Goal: Task Accomplishment & Management: Complete application form

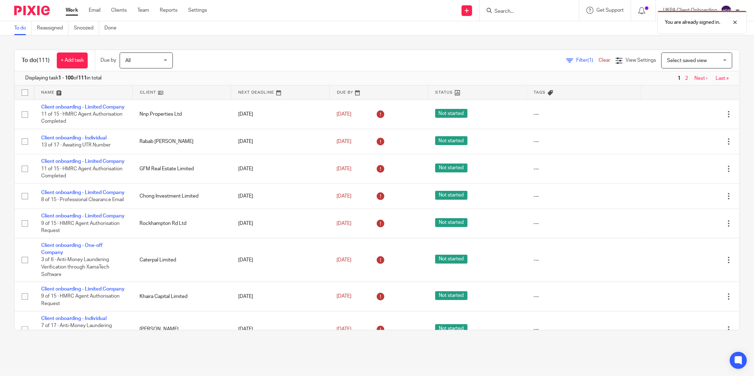
drag, startPoint x: 0, startPoint y: 0, endPoint x: 497, endPoint y: 11, distance: 496.8
click at [497, 11] on div "You are already signed in." at bounding box center [562, 20] width 370 height 27
click at [735, 22] on div at bounding box center [729, 22] width 19 height 9
click at [516, 10] on div "You are already signed in." at bounding box center [562, 20] width 370 height 27
paste input "Essa Sowe"
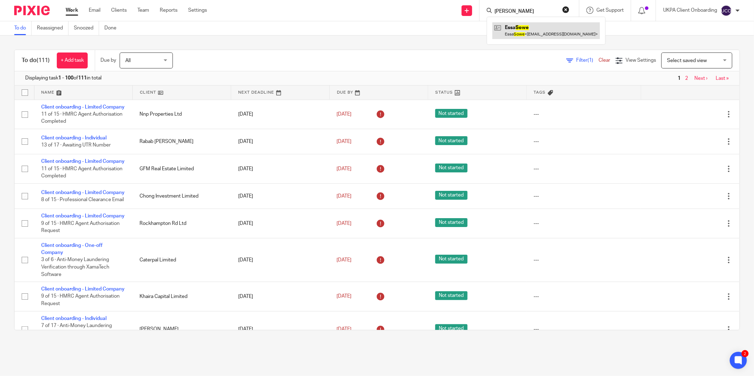
type input "[PERSON_NAME]"
click at [522, 29] on link at bounding box center [546, 30] width 108 height 16
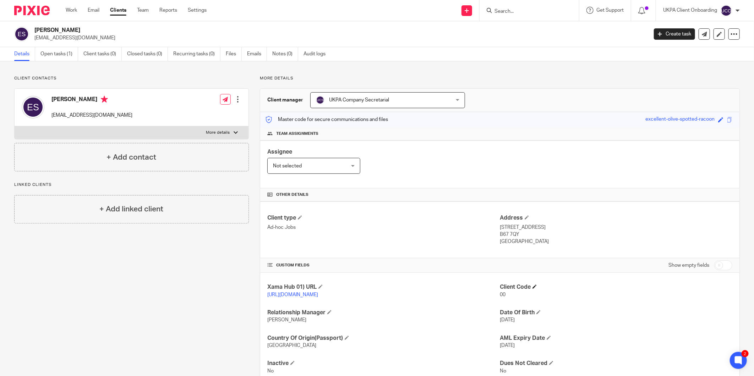
click at [533, 285] on h4 "Client Code" at bounding box center [616, 286] width 232 height 7
click at [532, 285] on span at bounding box center [534, 287] width 4 height 4
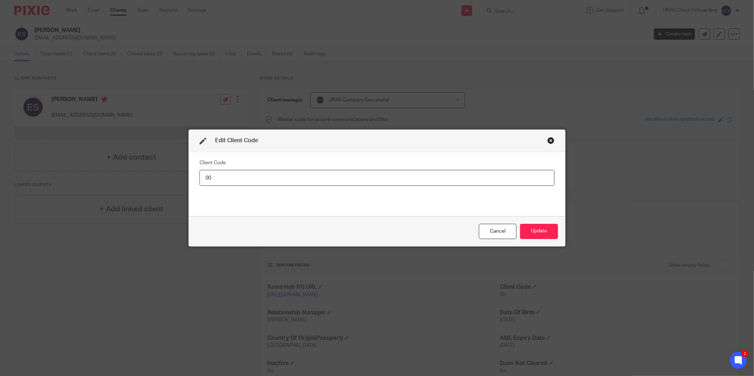
click at [476, 178] on input "00" at bounding box center [376, 178] width 355 height 16
type input "ESS001"
click at [520, 232] on button "Update" at bounding box center [539, 231] width 38 height 15
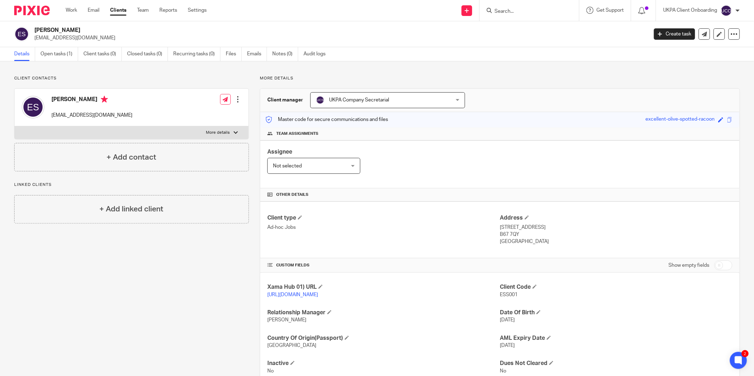
click at [517, 14] on input "Search" at bounding box center [526, 12] width 64 height 6
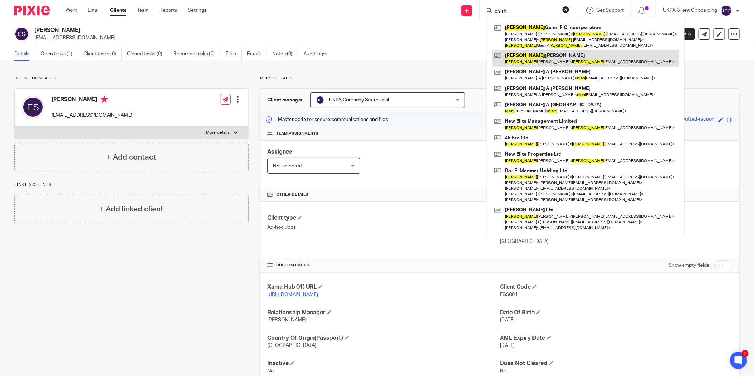
type input "onish"
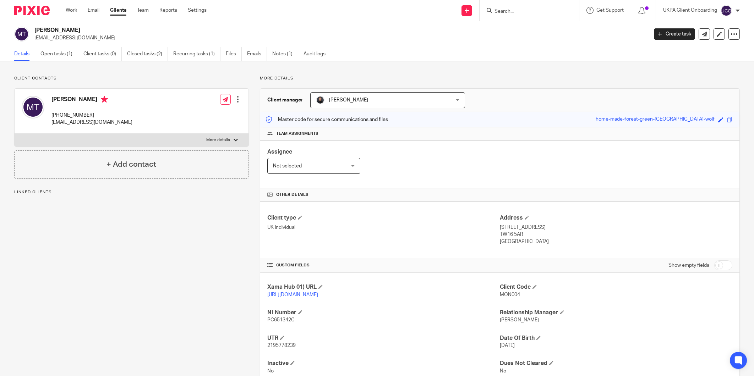
click at [78, 39] on p "[EMAIL_ADDRESS][DOMAIN_NAME]" at bounding box center [338, 37] width 608 height 7
drag, startPoint x: 0, startPoint y: 0, endPoint x: 78, endPoint y: 39, distance: 87.3
click at [78, 39] on p "[EMAIL_ADDRESS][DOMAIN_NAME]" at bounding box center [338, 37] width 608 height 7
click at [518, 15] on form at bounding box center [532, 10] width 76 height 9
click at [500, 11] on input "Search" at bounding box center [526, 12] width 64 height 6
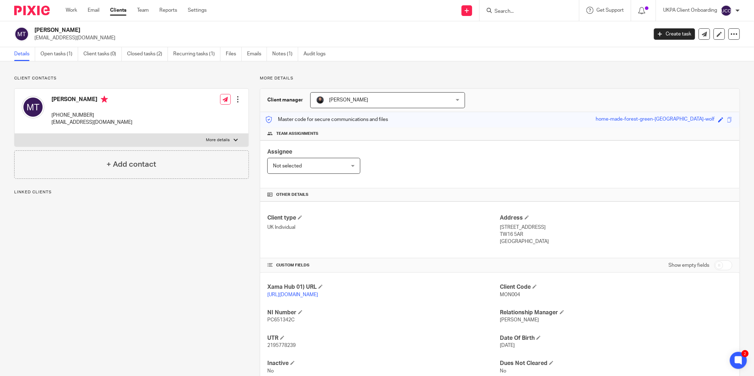
paste input "[EMAIL_ADDRESS][DOMAIN_NAME]"
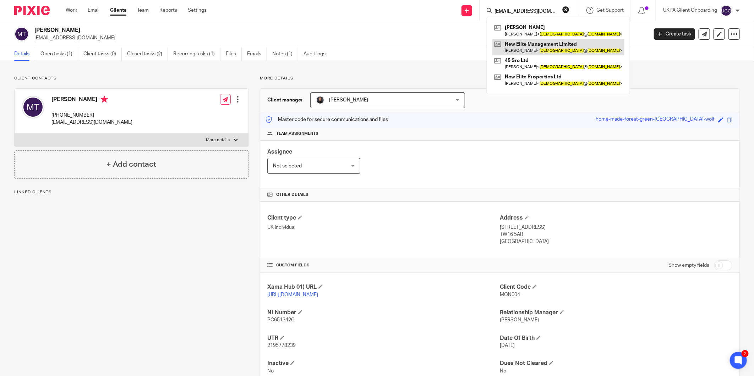
type input "[EMAIL_ADDRESS][DOMAIN_NAME]"
click at [558, 130] on div "Team assignments" at bounding box center [499, 133] width 479 height 13
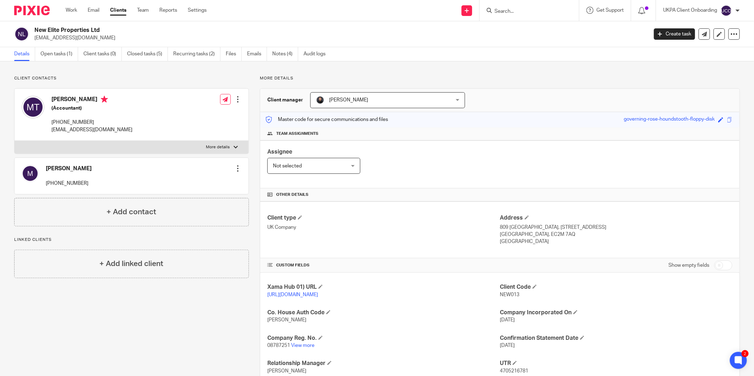
click at [524, 13] on input "Search" at bounding box center [526, 12] width 64 height 6
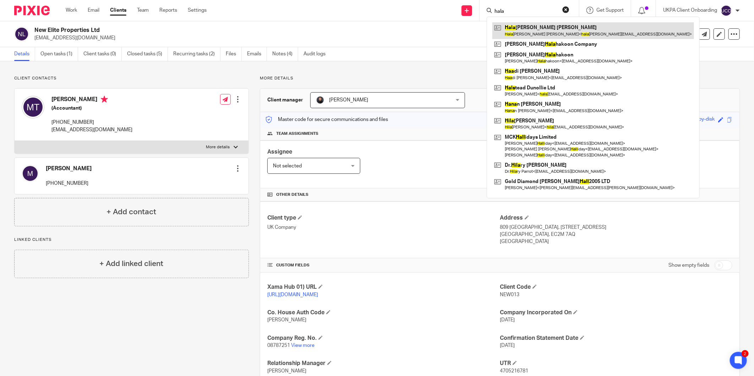
type input "hala"
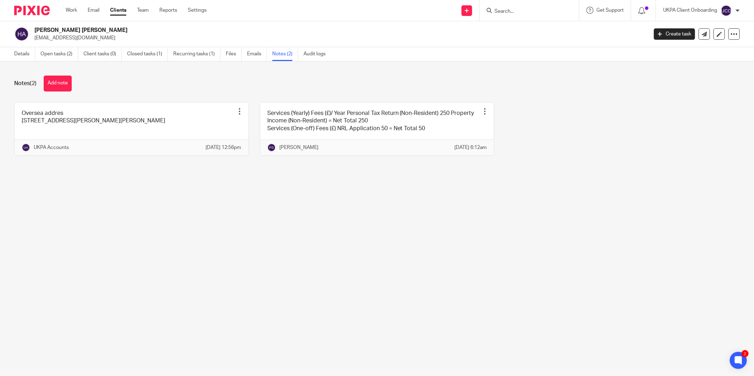
click at [518, 11] on input "Search" at bounding box center [526, 12] width 64 height 6
paste input "[EMAIL_ADDRESS][DOMAIN_NAME]"
type input "[EMAIL_ADDRESS][DOMAIN_NAME]"
click at [527, 23] on link at bounding box center [546, 30] width 108 height 16
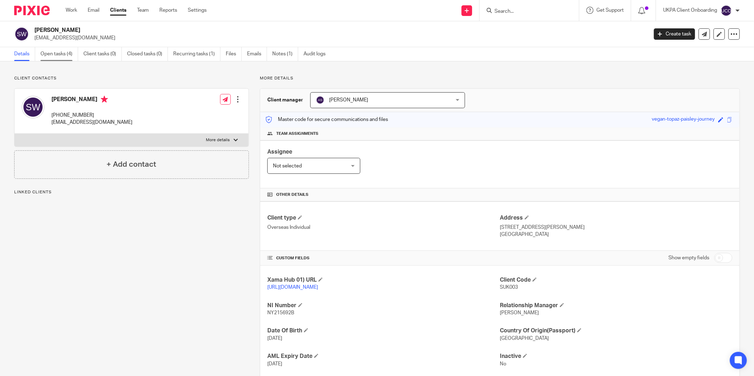
click at [60, 49] on link "Open tasks (4)" at bounding box center [59, 54] width 38 height 14
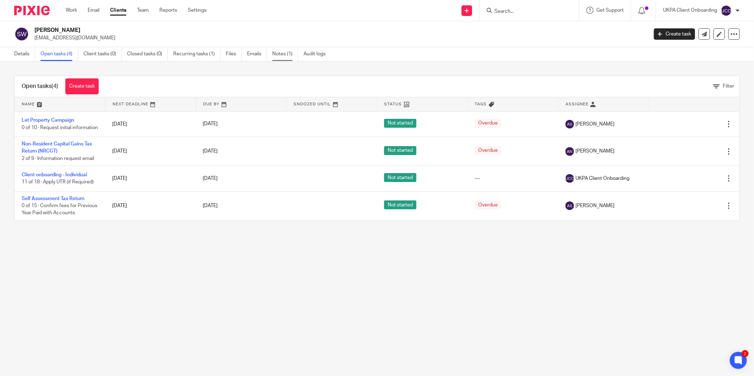
click at [292, 55] on link "Notes (1)" at bounding box center [285, 54] width 26 height 14
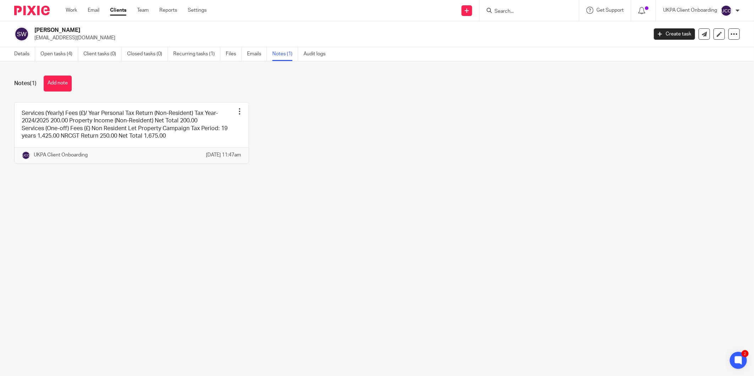
click at [504, 7] on form at bounding box center [532, 10] width 76 height 9
click at [502, 10] on input "Search" at bounding box center [526, 12] width 64 height 6
paste input "Monique"
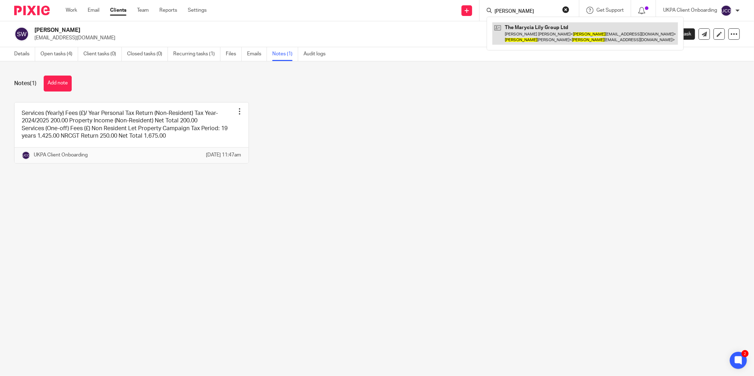
type input "Monique"
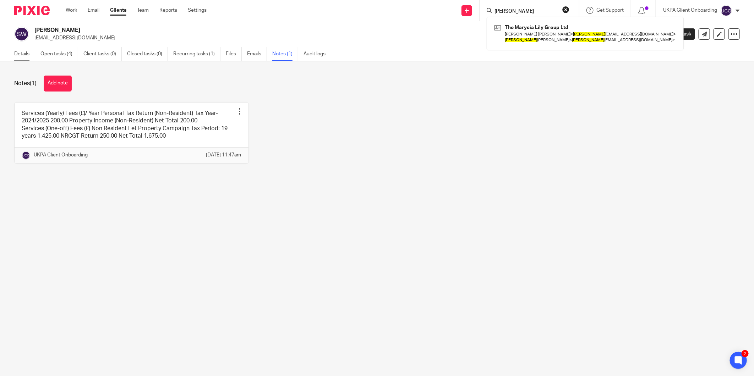
click at [19, 55] on link "Details" at bounding box center [24, 54] width 21 height 14
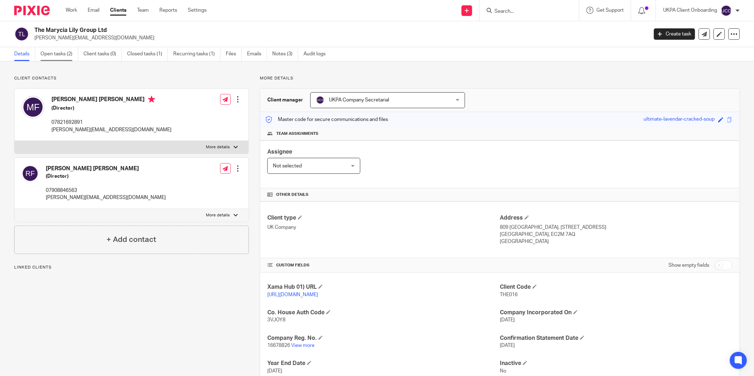
drag, startPoint x: 0, startPoint y: 0, endPoint x: 49, endPoint y: 55, distance: 73.9
click at [49, 55] on link "Open tasks (2)" at bounding box center [59, 54] width 38 height 14
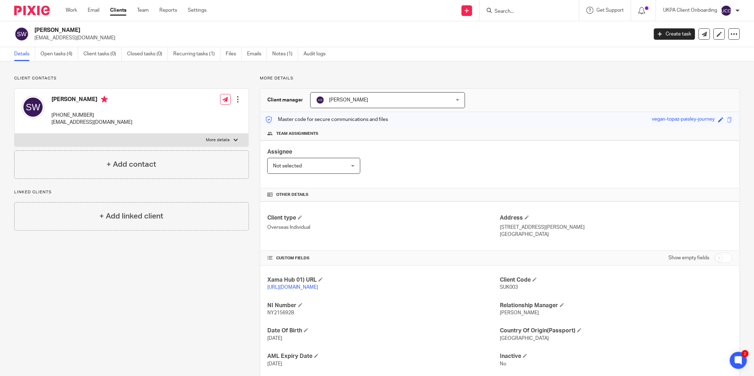
click at [498, 13] on input "Search" at bounding box center [526, 12] width 64 height 6
paste input "[EMAIL_ADDRESS][PERSON_NAME][DOMAIN_NAME]>"
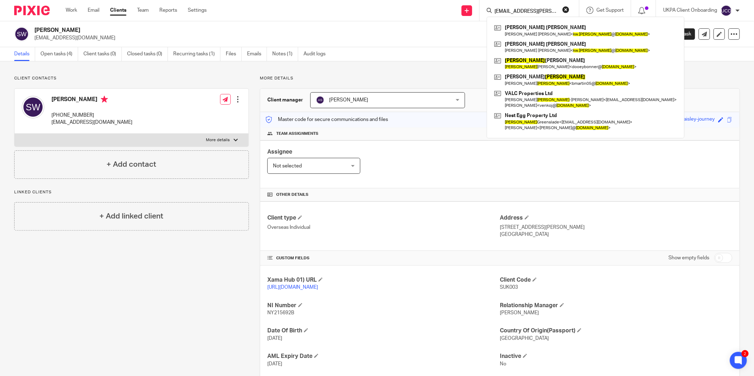
click at [528, 9] on input "[EMAIL_ADDRESS][PERSON_NAME][DOMAIN_NAME]" at bounding box center [526, 12] width 64 height 6
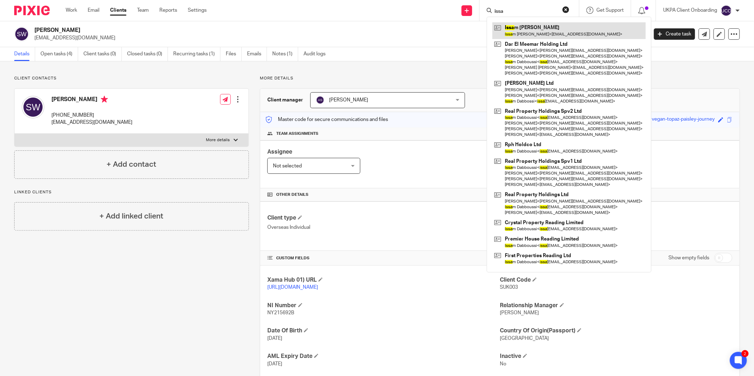
type input "issa"
click at [423, 16] on div "Send new email Create task Add client issa Issa m Jeries Ashkar Issa m Jeries A…" at bounding box center [485, 10] width 536 height 21
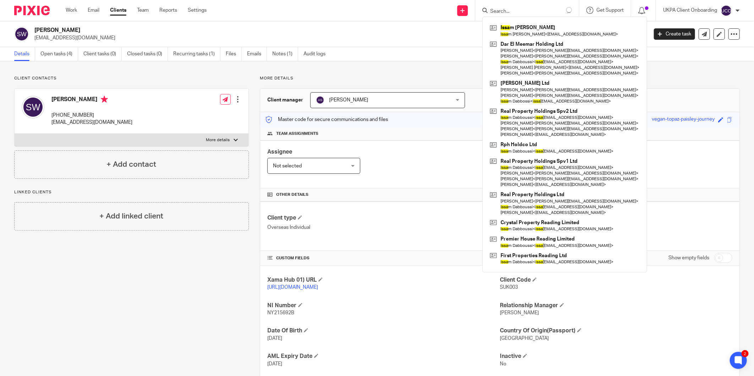
click at [427, 45] on div "Suk Fun Wong suk_w@yahoo.com Create task Update from Companies House Export dat…" at bounding box center [377, 34] width 754 height 26
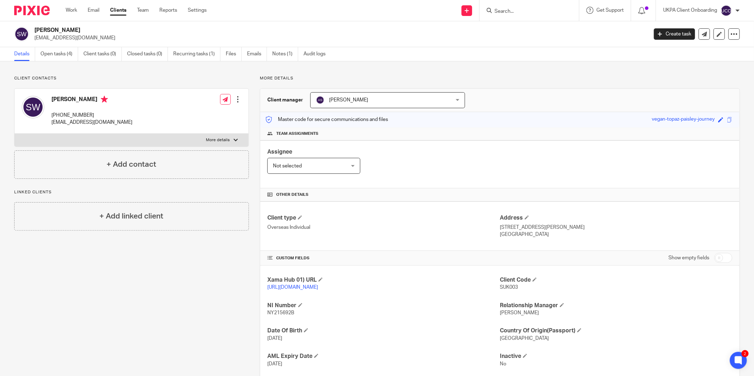
click at [513, 10] on input "Search" at bounding box center [526, 12] width 64 height 6
paste input "kerimalp2@gmail.com"
type input "kerimalp2@gmail.com"
click at [469, 13] on link at bounding box center [466, 10] width 11 height 11
click at [460, 52] on link "Add client" at bounding box center [466, 54] width 44 height 10
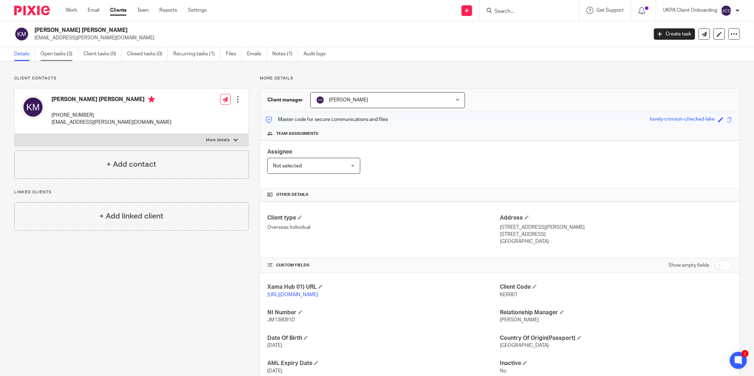
click at [57, 54] on link "Open tasks (3)" at bounding box center [59, 54] width 38 height 14
click at [62, 55] on link "Open tasks (3)" at bounding box center [59, 54] width 38 height 14
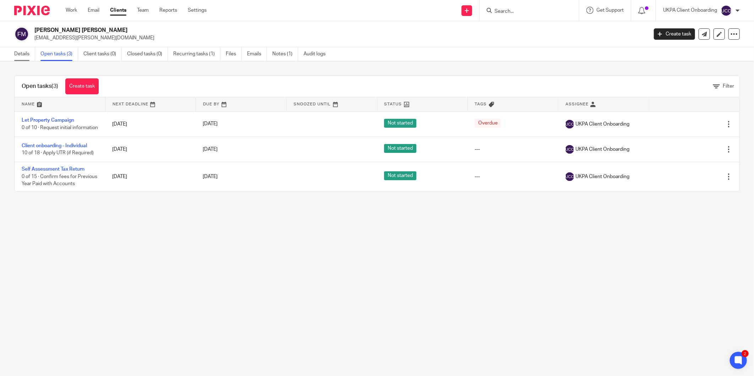
click at [21, 59] on link "Details" at bounding box center [24, 54] width 21 height 14
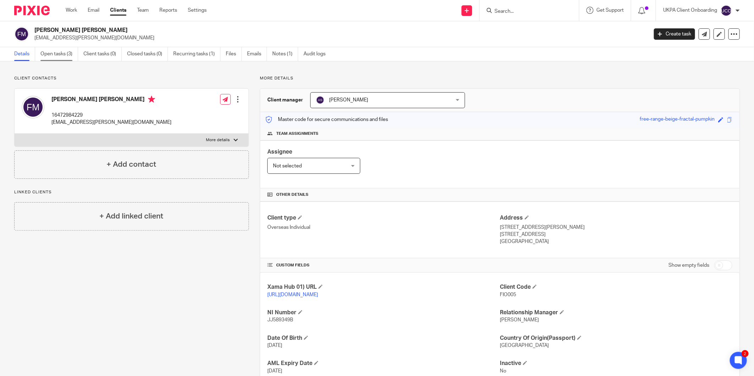
click at [50, 53] on link "Open tasks (3)" at bounding box center [59, 54] width 38 height 14
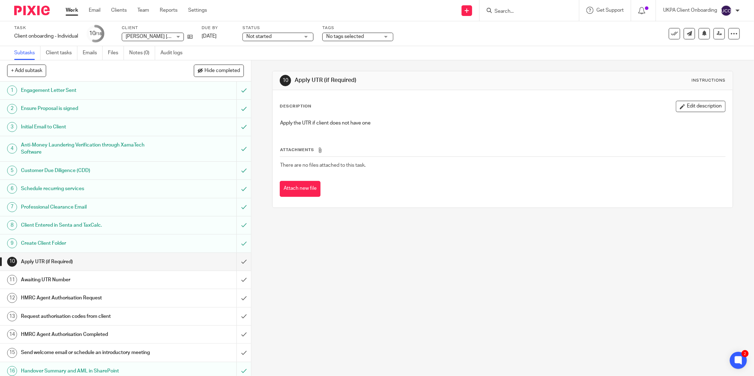
scroll to position [42, 0]
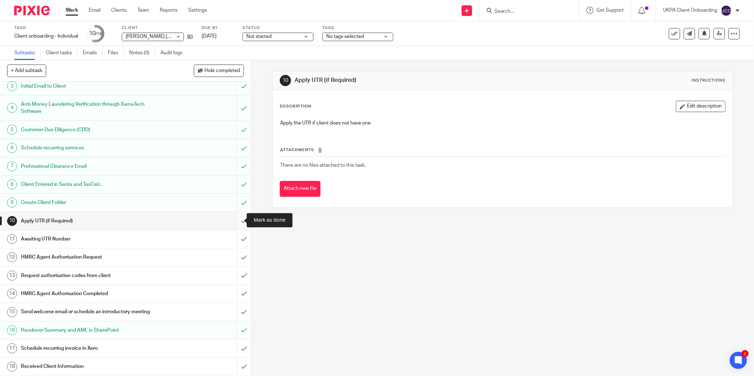
click at [238, 221] on input "submit" at bounding box center [125, 221] width 251 height 18
click at [236, 255] on input "submit" at bounding box center [125, 257] width 251 height 18
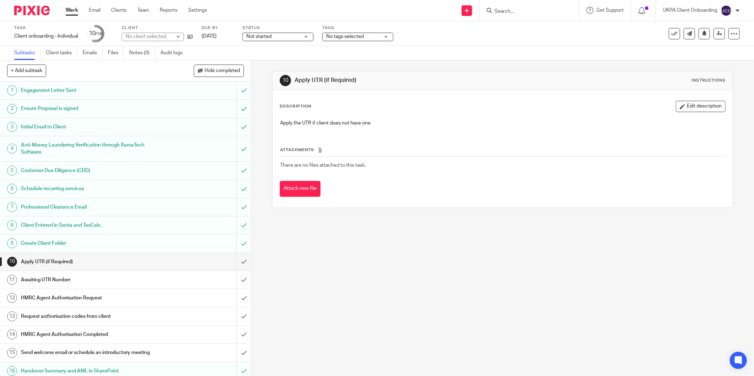
scroll to position [42, 0]
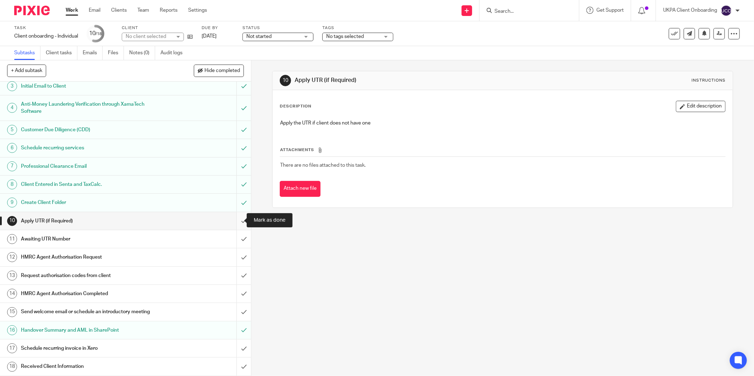
click at [235, 219] on input "submit" at bounding box center [125, 221] width 251 height 18
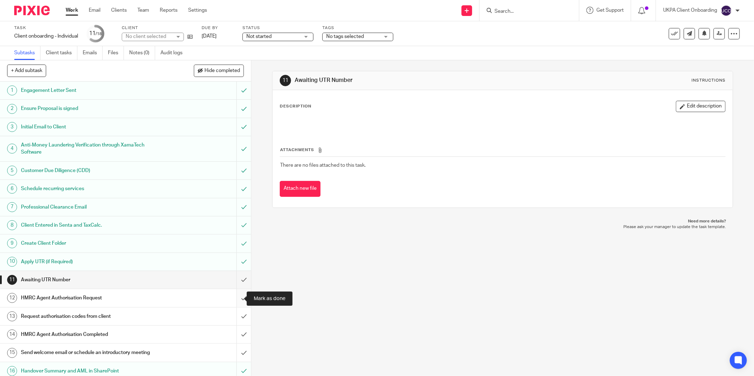
click at [233, 296] on input "submit" at bounding box center [125, 298] width 251 height 18
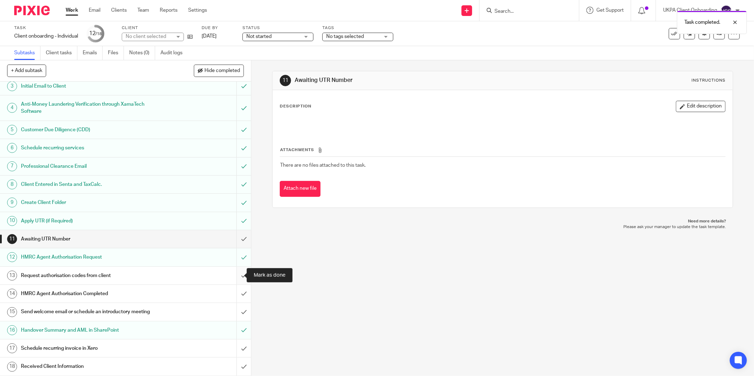
click at [238, 275] on input "submit" at bounding box center [125, 276] width 251 height 18
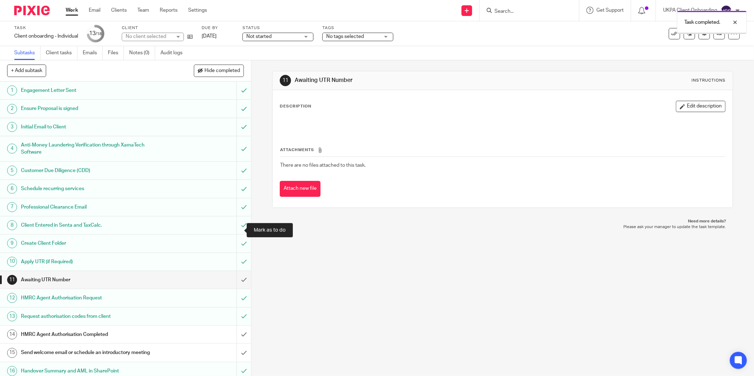
scroll to position [42, 0]
click at [237, 318] on input "submit" at bounding box center [125, 317] width 251 height 18
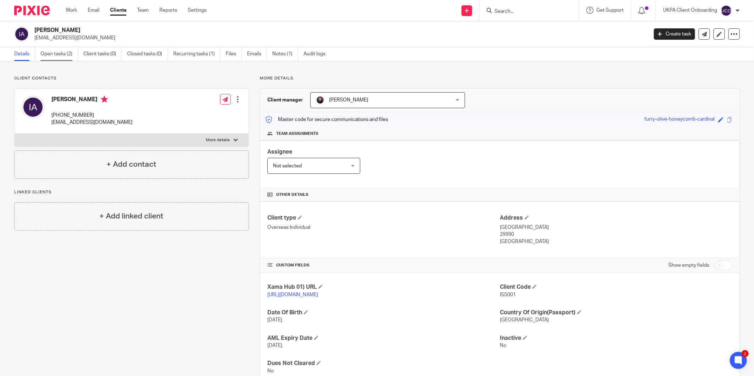
click at [51, 50] on link "Open tasks (2)" at bounding box center [59, 54] width 38 height 14
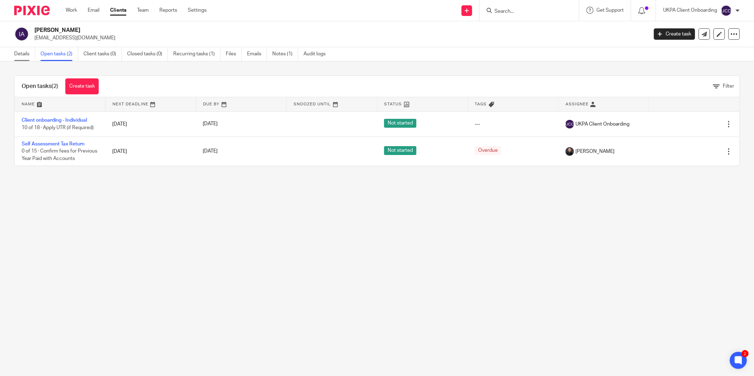
click at [27, 54] on link "Details" at bounding box center [24, 54] width 21 height 14
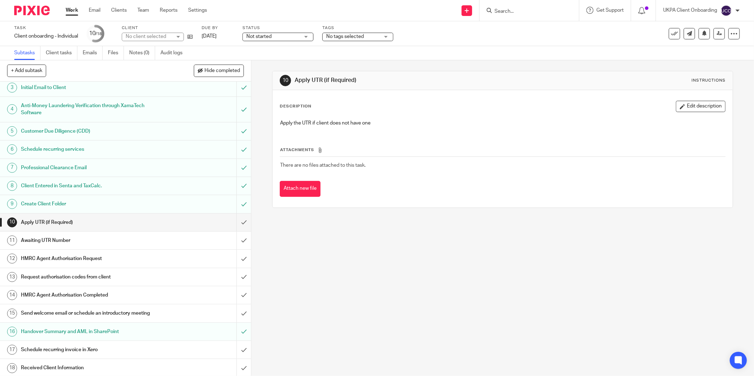
scroll to position [42, 0]
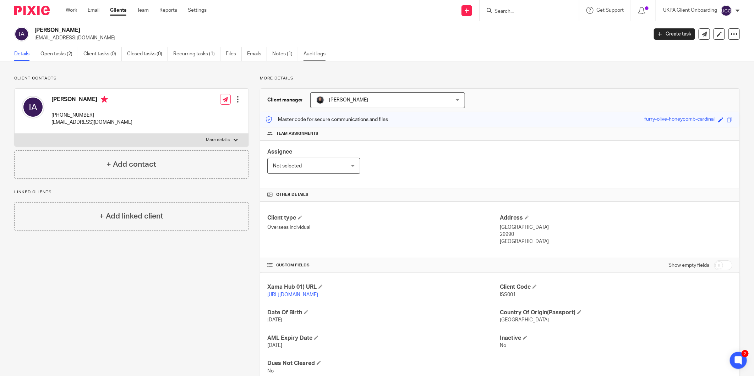
click at [320, 49] on link "Audit logs" at bounding box center [316, 54] width 27 height 14
click at [318, 58] on link "Audit logs" at bounding box center [316, 54] width 27 height 14
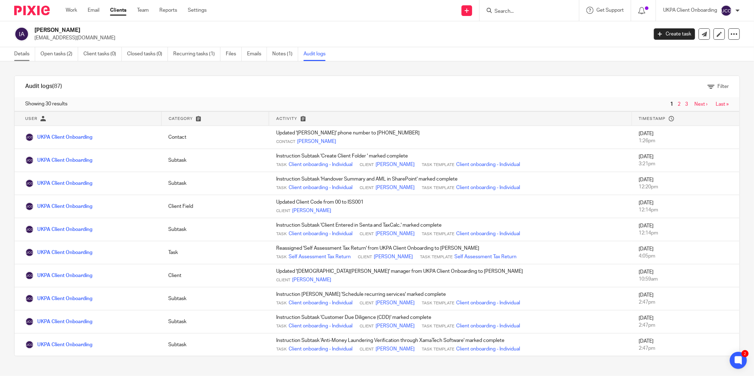
click at [24, 52] on link "Details" at bounding box center [24, 54] width 21 height 14
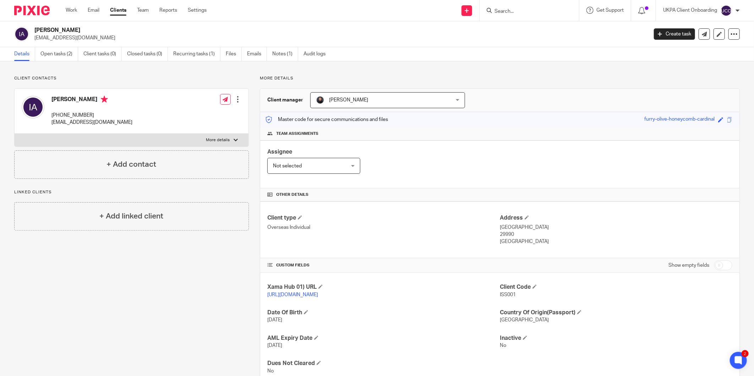
drag, startPoint x: 86, startPoint y: 100, endPoint x: 52, endPoint y: 102, distance: 33.8
click at [52, 102] on h4 "Issam Jeries Ashkar" at bounding box center [91, 100] width 81 height 9
click at [53, 101] on h4 "Issam Jeries Ashkar" at bounding box center [91, 100] width 81 height 9
drag, startPoint x: 51, startPoint y: 100, endPoint x: 85, endPoint y: 102, distance: 34.5
click at [85, 102] on div "Issam Jeries Ashkar +97455170297 iashkar@hotmail.com" at bounding box center [77, 111] width 111 height 38
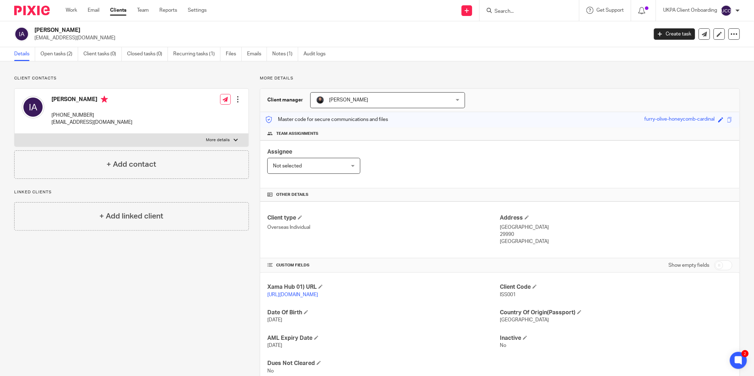
drag, startPoint x: 85, startPoint y: 102, endPoint x: 62, endPoint y: 96, distance: 23.8
copy h4 "Issam Jeries"
click at [100, 100] on h4 "Issam Jeries Ashkar" at bounding box center [91, 100] width 81 height 9
copy h4 "Ashkar"
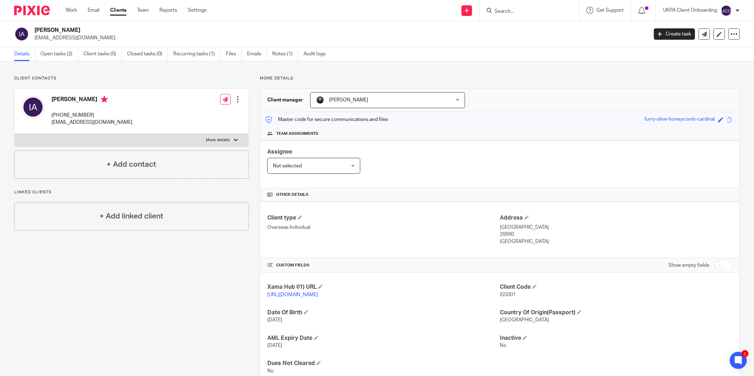
scroll to position [24, 0]
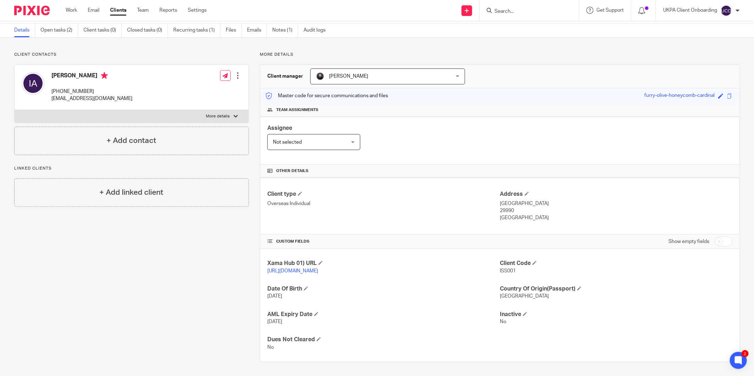
click at [502, 205] on p "Doha" at bounding box center [616, 203] width 232 height 7
copy p "Doha"
click at [504, 211] on p "29990" at bounding box center [616, 210] width 232 height 7
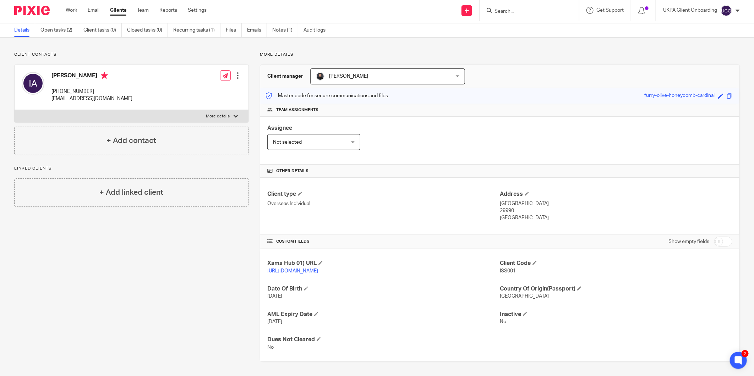
copy p "29990"
click at [506, 216] on p "Qatar" at bounding box center [616, 217] width 232 height 7
copy p "Qatar"
click at [74, 93] on p "+97455170297" at bounding box center [91, 91] width 81 height 7
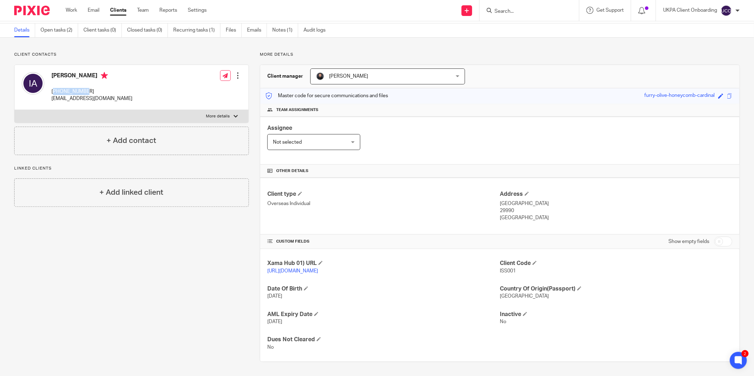
click at [74, 93] on p "+97455170297" at bounding box center [91, 91] width 81 height 7
copy div "+97455170297"
click at [79, 75] on h4 "Issam Jeries Ashkar" at bounding box center [91, 76] width 81 height 9
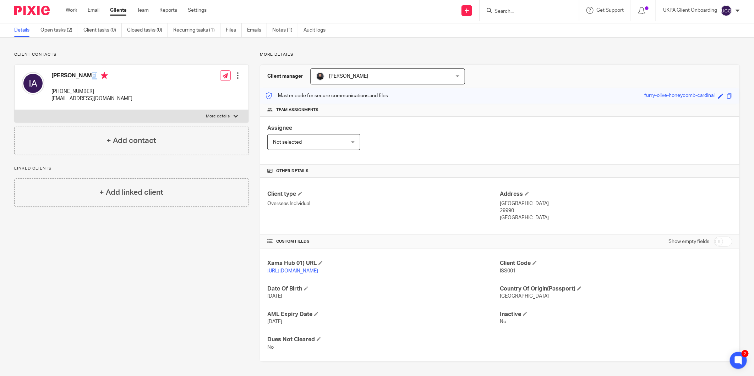
click at [79, 75] on h4 "Issam Jeries Ashkar" at bounding box center [91, 76] width 81 height 9
copy h4 "Issam Jeries Ashkar"
click at [500, 204] on p "Doha" at bounding box center [616, 203] width 232 height 7
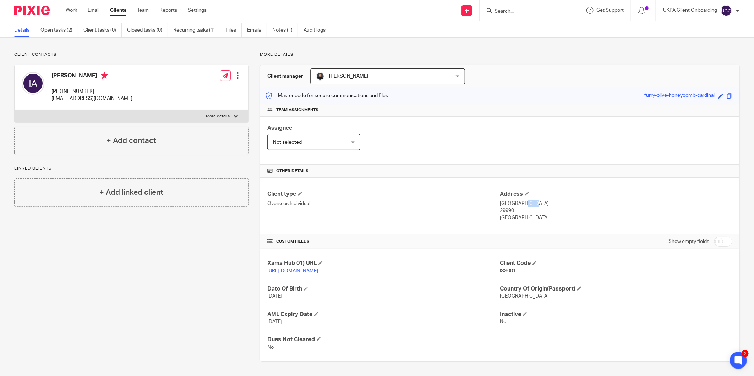
copy p "Doha"
click at [503, 211] on p "29990" at bounding box center [616, 210] width 232 height 7
copy p "29990"
click at [500, 218] on p "Qatar" at bounding box center [616, 217] width 232 height 7
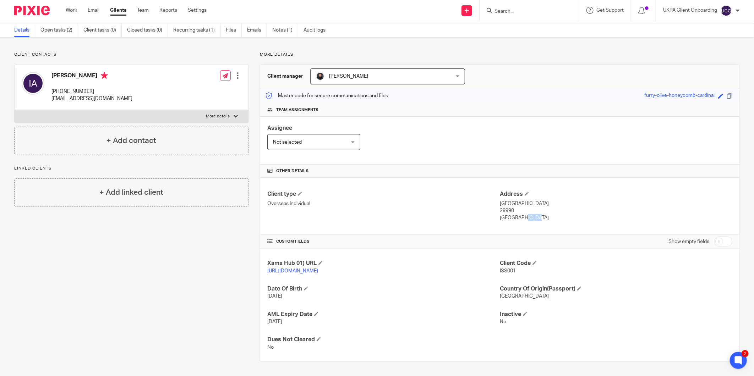
click at [500, 218] on p "Qatar" at bounding box center [616, 217] width 232 height 7
click at [65, 90] on p "+97455170297" at bounding box center [91, 91] width 81 height 7
click at [74, 77] on h4 "Issam Jeries Ashkar" at bounding box center [91, 76] width 81 height 9
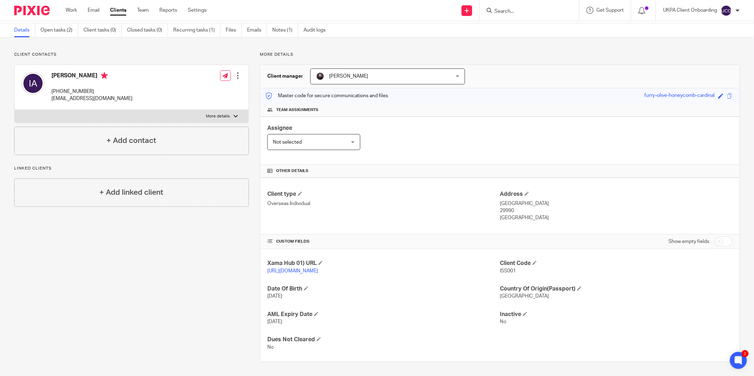
click at [74, 77] on h4 "Issam Jeries Ashkar" at bounding box center [91, 76] width 81 height 9
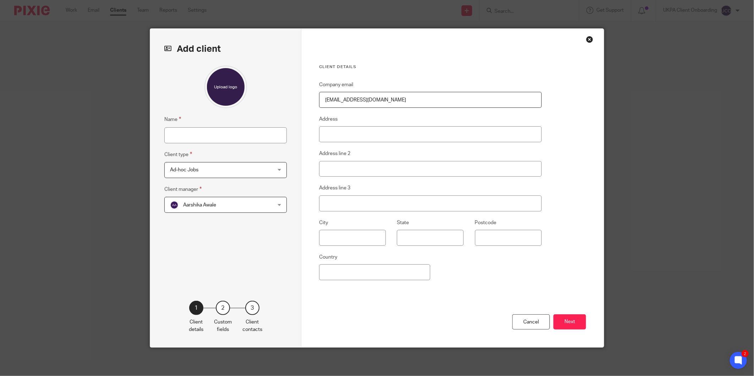
type input "[EMAIL_ADDRESS][DOMAIN_NAME]"
click at [203, 164] on span "Ad-hoc Jobs" at bounding box center [216, 169] width 93 height 15
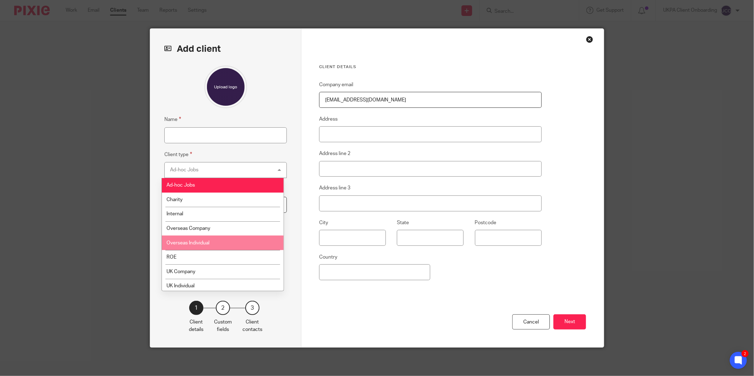
click at [204, 244] on span "Overseas Individual" at bounding box center [187, 243] width 43 height 5
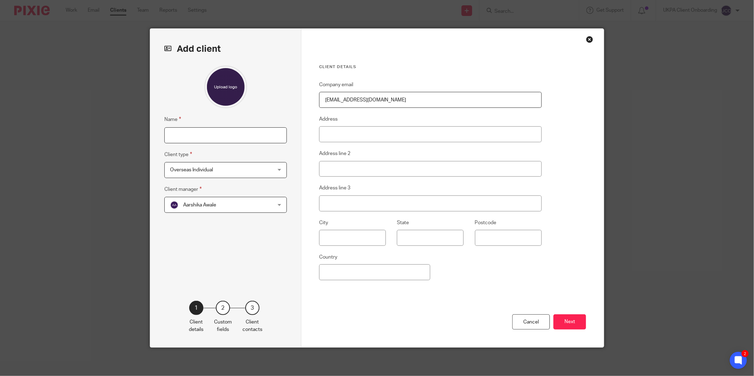
click at [207, 129] on input "Name" at bounding box center [225, 135] width 122 height 16
click at [209, 204] on span "Aarshika Awale" at bounding box center [199, 205] width 33 height 5
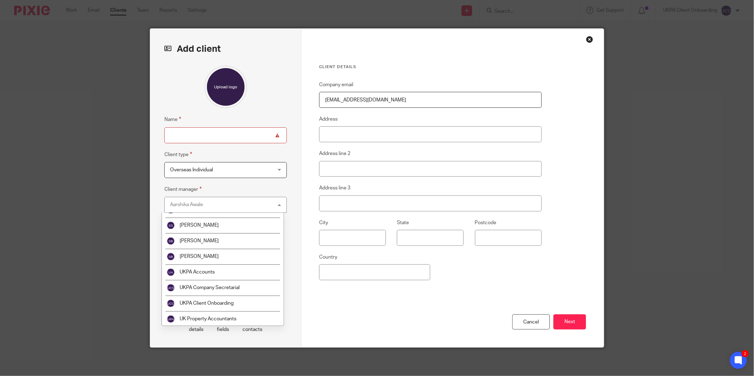
scroll to position [1136, 0]
click at [217, 269] on span "UKPA Client Onboarding" at bounding box center [207, 271] width 54 height 5
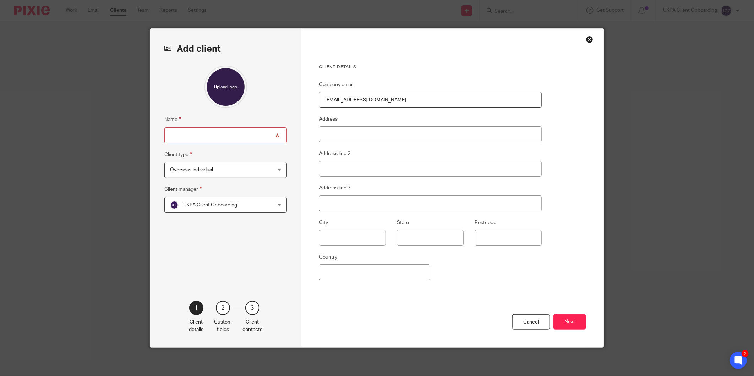
click at [218, 139] on input "Name" at bounding box center [225, 135] width 122 height 16
click at [191, 127] on fieldset "Name" at bounding box center [225, 129] width 122 height 28
click at [192, 136] on input "Name" at bounding box center [225, 135] width 122 height 16
click at [189, 136] on input "Name" at bounding box center [225, 135] width 122 height 16
type input "[PERSON_NAME]"
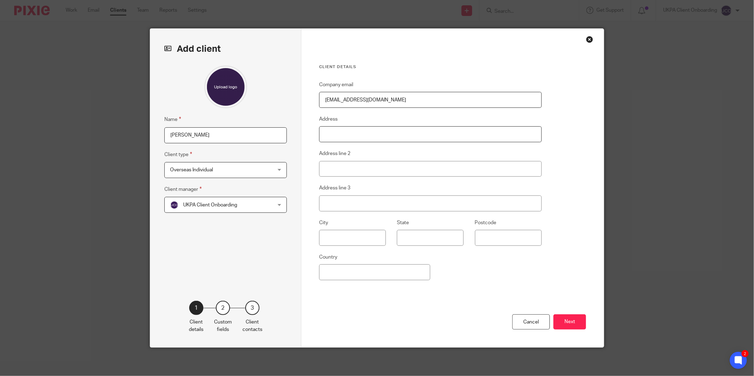
click at [328, 137] on input "Address" at bounding box center [430, 134] width 222 height 16
paste input "Hacıahmet Mahallesi"
type input "Hacıahmet Mahallesi"
drag, startPoint x: 397, startPoint y: 130, endPoint x: 302, endPoint y: 135, distance: 95.5
click at [302, 135] on div "Client details Company email kerimalp2@gmail.com Address Hacıahmet Mahallesi Ad…" at bounding box center [452, 188] width 302 height 319
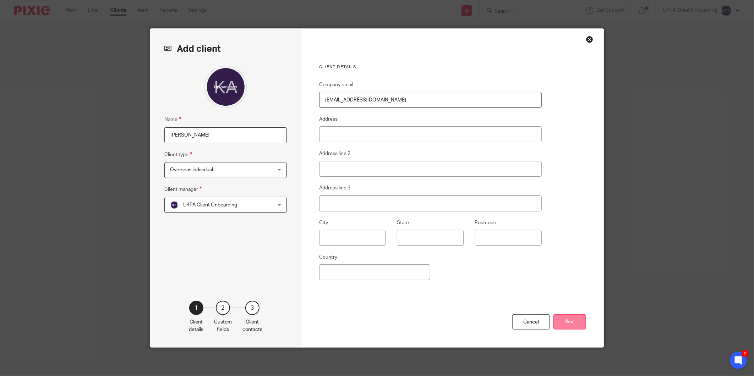
click at [558, 320] on button "Next" at bounding box center [569, 321] width 33 height 15
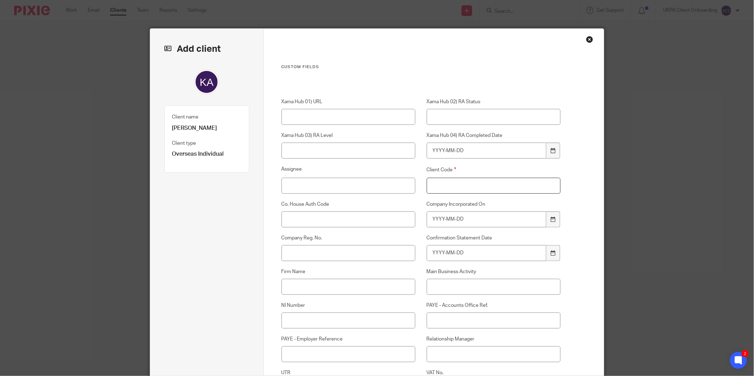
click at [458, 182] on input "Client Code" at bounding box center [493, 186] width 134 height 16
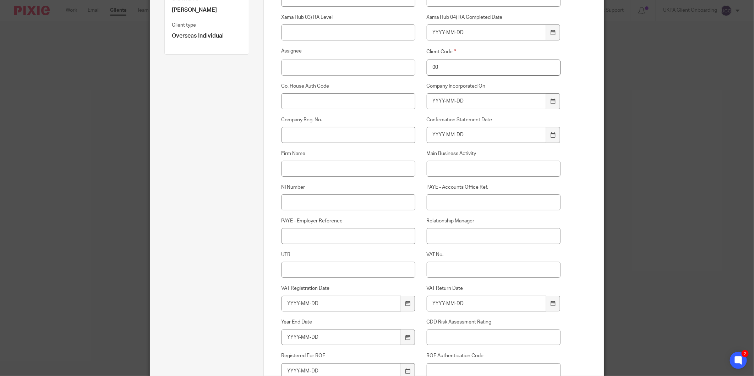
scroll to position [158, 0]
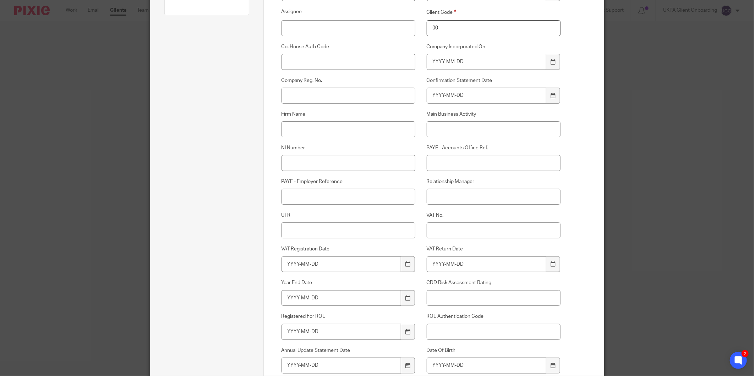
type input "00"
click at [296, 161] on input "NI Number" at bounding box center [348, 163] width 134 height 16
click at [312, 164] on input "NI Number" at bounding box center [348, 163] width 134 height 16
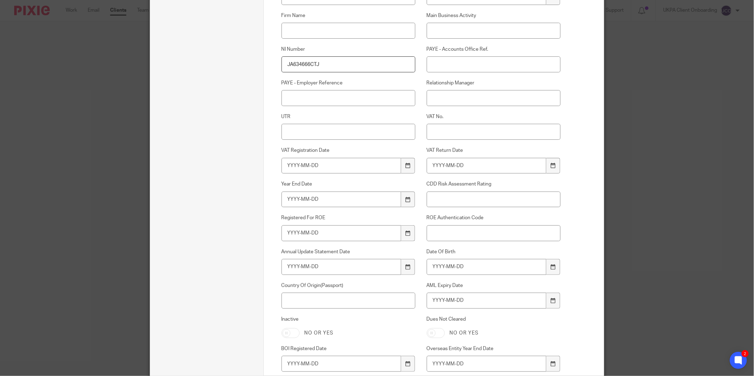
scroll to position [276, 0]
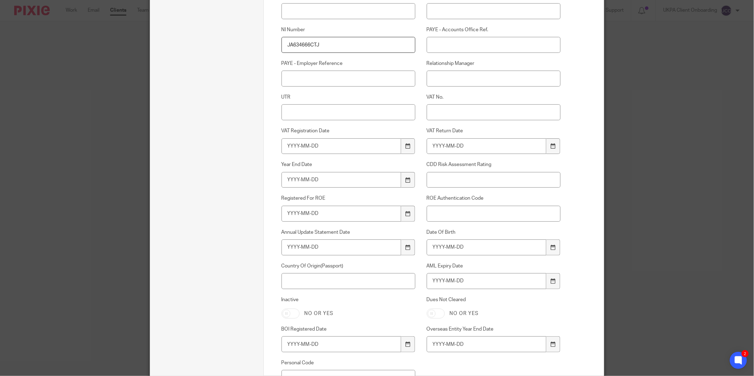
type input "JA634666CTJ"
click at [470, 78] on input "Relationship Manager" at bounding box center [493, 79] width 134 height 16
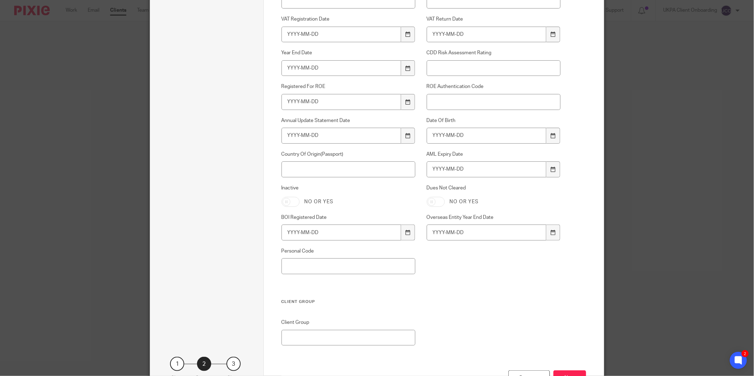
scroll to position [394, 0]
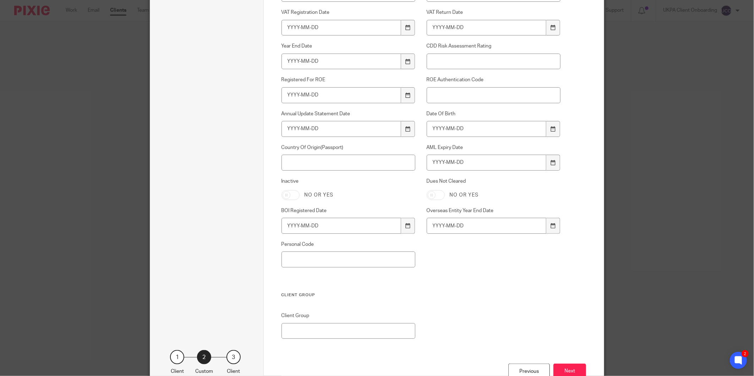
type input "Runal Bhattarai"
click at [314, 157] on input "Country Of Origin(Passport)" at bounding box center [348, 163] width 134 height 16
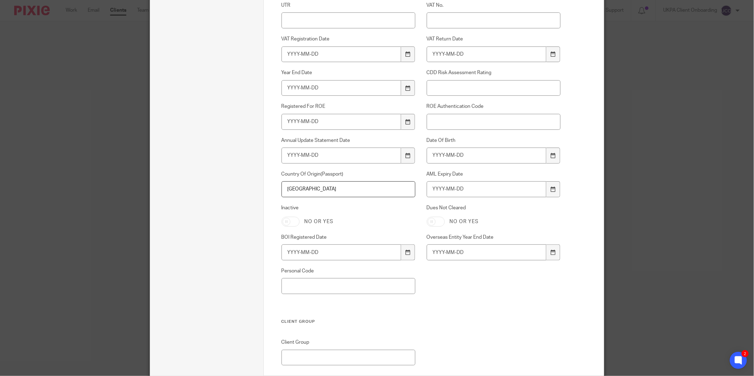
scroll to position [355, 0]
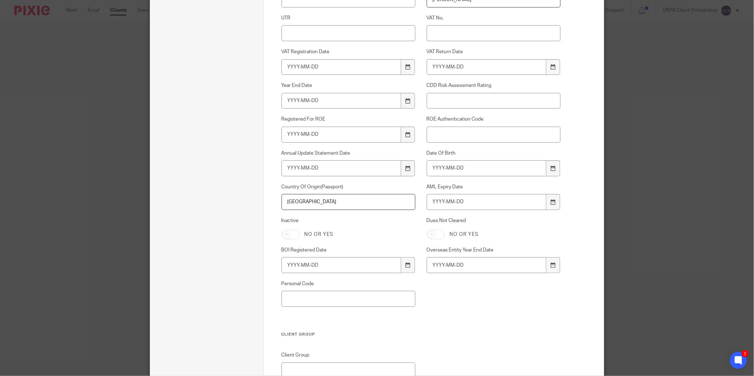
type input "Denmark"
click at [428, 167] on input "Date Of Birth" at bounding box center [486, 168] width 120 height 16
click at [441, 167] on input "Date Of Birth" at bounding box center [486, 168] width 120 height 16
click at [460, 170] on input "Date Of Birth" at bounding box center [486, 168] width 120 height 16
type input "1962-12-07"
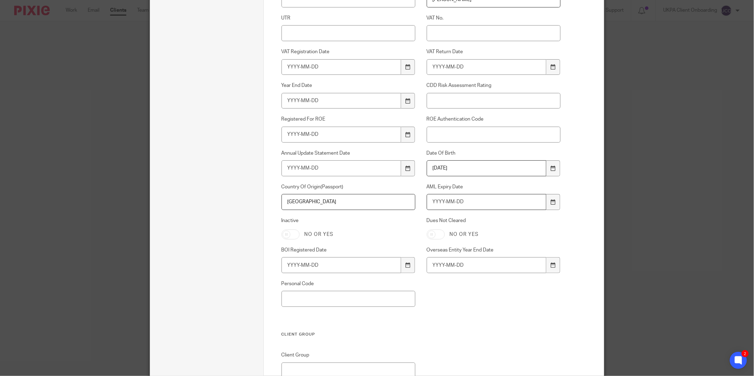
click at [456, 207] on input "AML Expiry Date" at bounding box center [486, 202] width 120 height 16
type input "2035-01-15"
click at [447, 314] on div "Xama Hub 01) URL Xama Hub 02) RA Status Xama Hub 03) RA Level Xama Hub 04) RA C…" at bounding box center [415, 37] width 290 height 588
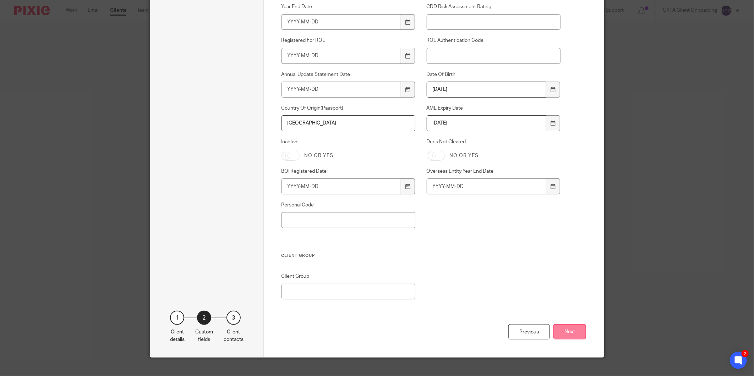
click at [559, 335] on button "Next" at bounding box center [569, 331] width 33 height 15
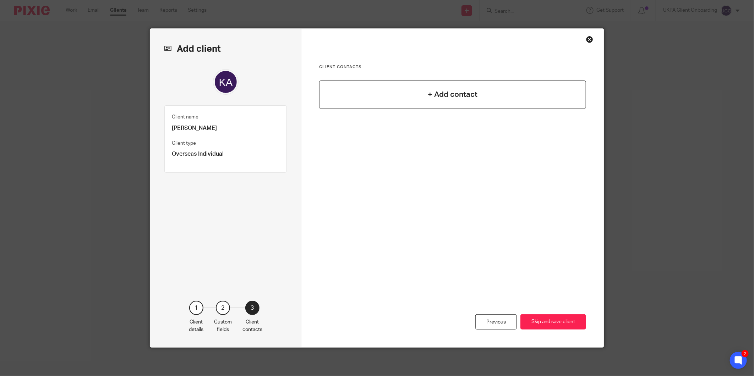
click at [464, 93] on h4 "+ Add contact" at bounding box center [453, 94] width 50 height 11
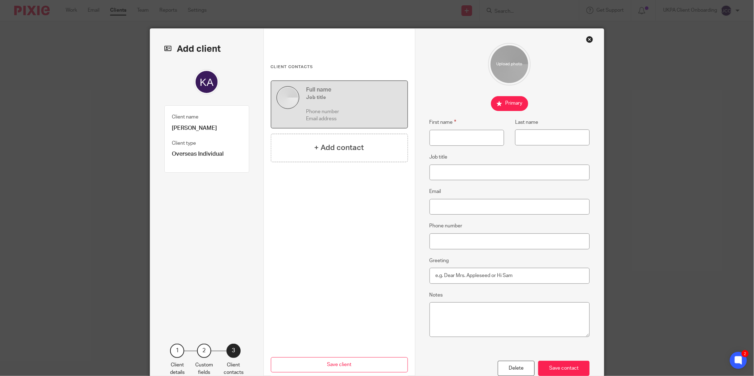
click at [186, 128] on p "[PERSON_NAME]" at bounding box center [207, 128] width 70 height 7
copy div "[PERSON_NAME]"
click at [441, 140] on input "First name" at bounding box center [466, 138] width 75 height 16
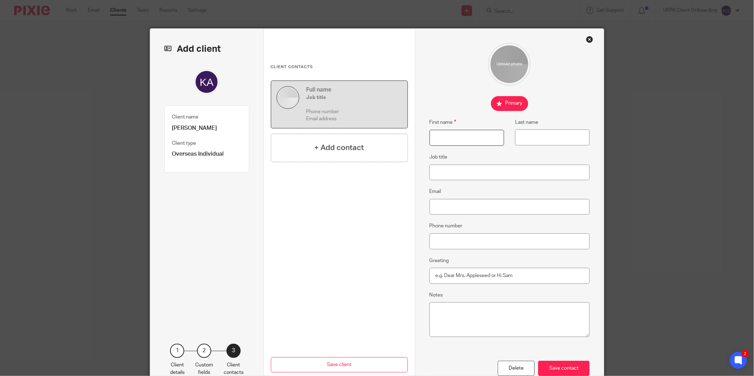
paste input "[PERSON_NAME]"
click at [452, 137] on input "[PERSON_NAME]" at bounding box center [466, 138] width 75 height 16
type input "Kerim"
click at [523, 139] on input "Last name" at bounding box center [552, 137] width 75 height 16
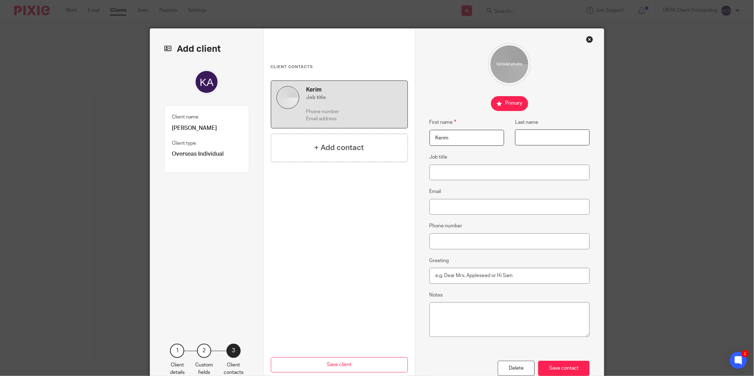
paste input "Alp"
type input "Alp"
click at [463, 179] on input "Job title" at bounding box center [509, 173] width 160 height 16
click at [461, 174] on input "Job title" at bounding box center [509, 173] width 160 height 16
click at [451, 208] on input "Email" at bounding box center [509, 207] width 160 height 16
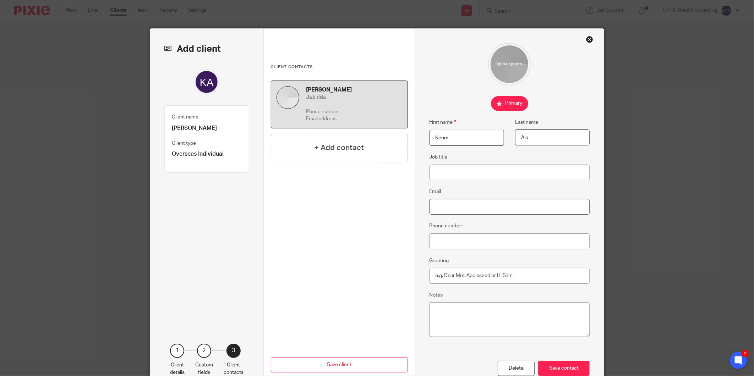
paste input "kerimalp2@gmail.com"
type input "kerimalp2@gmail.com"
click at [453, 242] on input "Phone number" at bounding box center [509, 241] width 160 height 16
paste input "+905322113106"
type input "+905322113106"
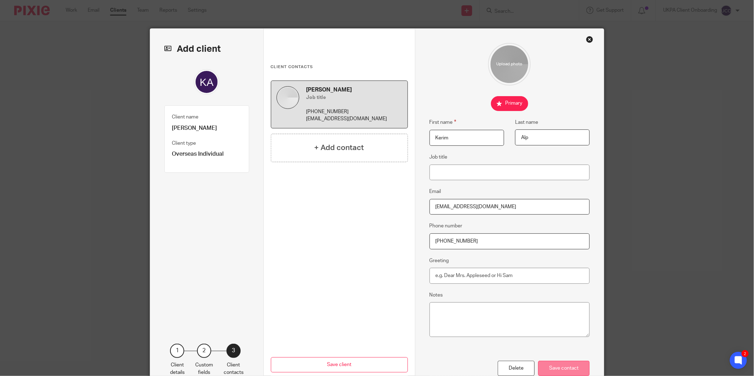
click at [565, 365] on div "Save contact" at bounding box center [563, 368] width 51 height 15
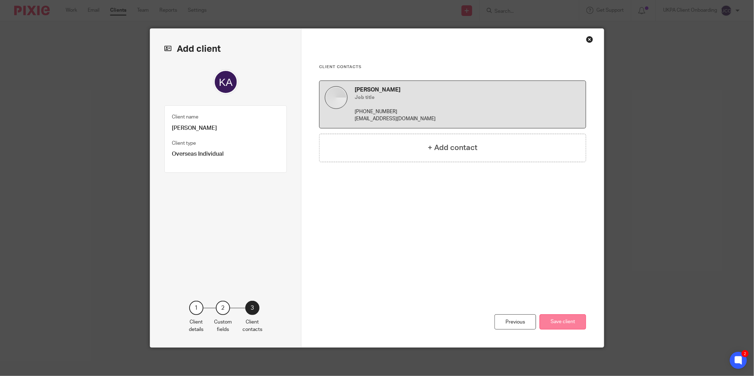
click at [573, 323] on button "Save client" at bounding box center [562, 321] width 46 height 15
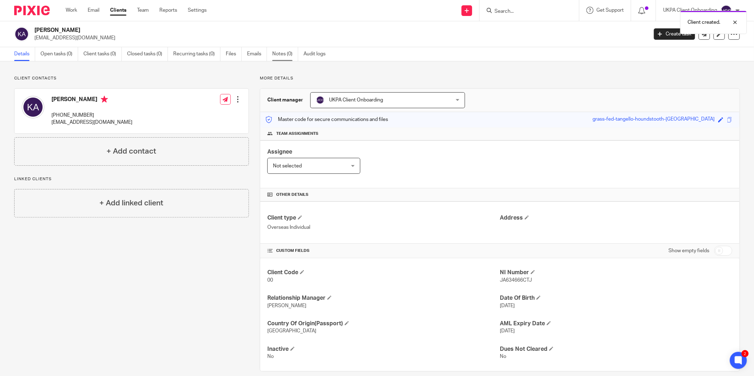
click at [289, 51] on link "Notes (0)" at bounding box center [285, 54] width 26 height 14
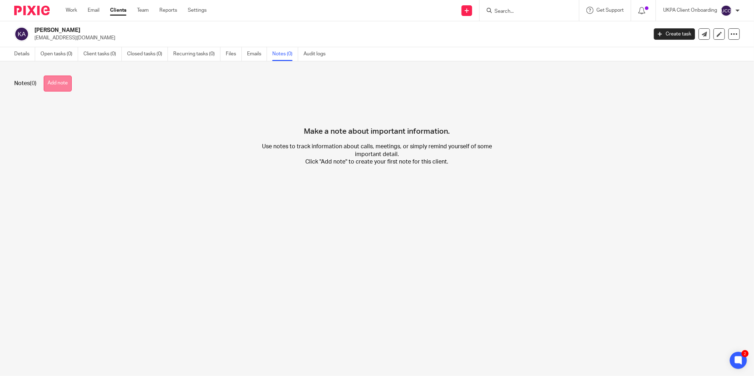
click at [62, 88] on button "Add note" at bounding box center [58, 84] width 28 height 16
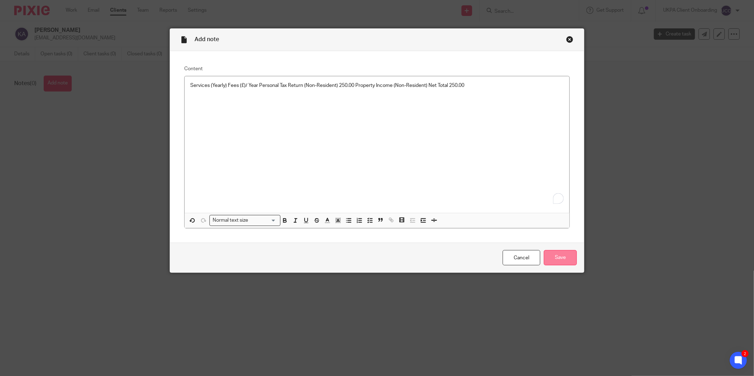
click at [554, 256] on input "Save" at bounding box center [560, 257] width 33 height 15
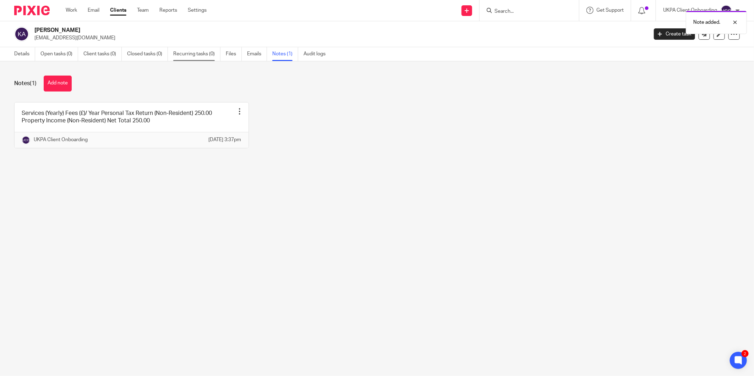
click at [197, 49] on link "Recurring tasks (0)" at bounding box center [196, 54] width 47 height 14
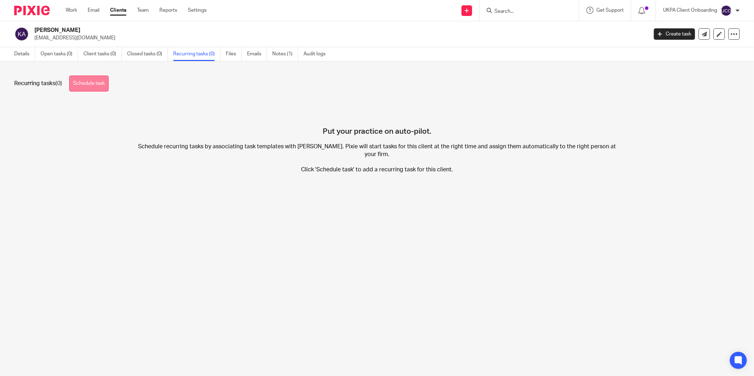
drag, startPoint x: 112, startPoint y: 83, endPoint x: 105, endPoint y: 83, distance: 7.5
click at [112, 83] on div "Recurring tasks (0) Schedule task" at bounding box center [376, 84] width 725 height 16
click at [96, 84] on link "Schedule task" at bounding box center [88, 84] width 39 height 16
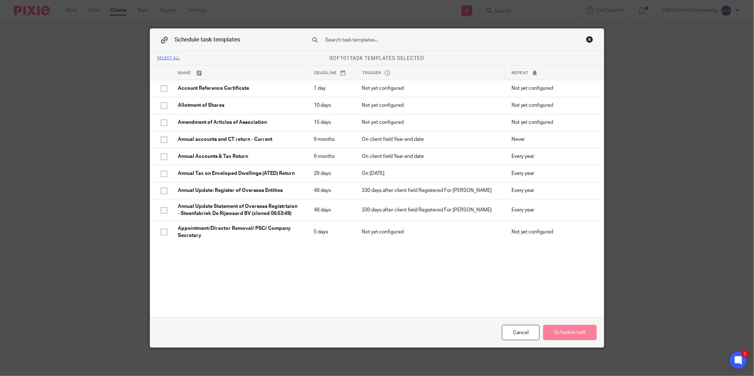
click at [355, 44] on input "text" at bounding box center [441, 40] width 234 height 8
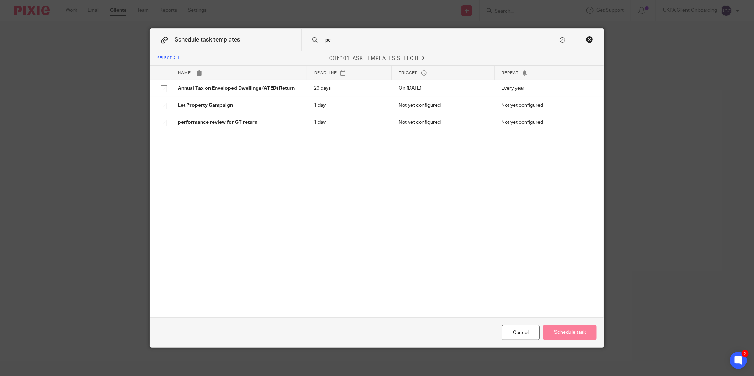
type input "p"
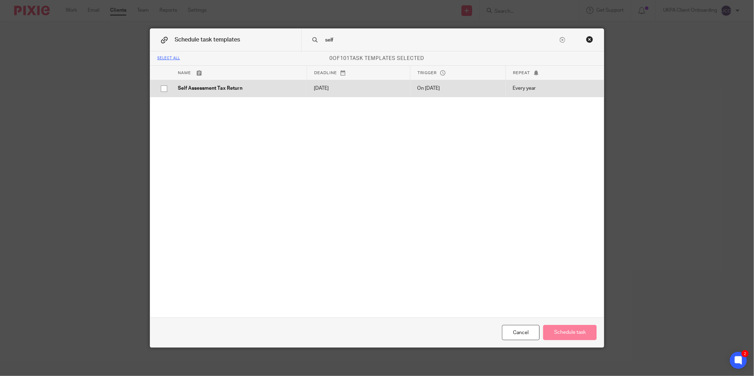
type input "self"
click at [314, 90] on p "2026-01-31" at bounding box center [358, 88] width 89 height 7
checkbox input "true"
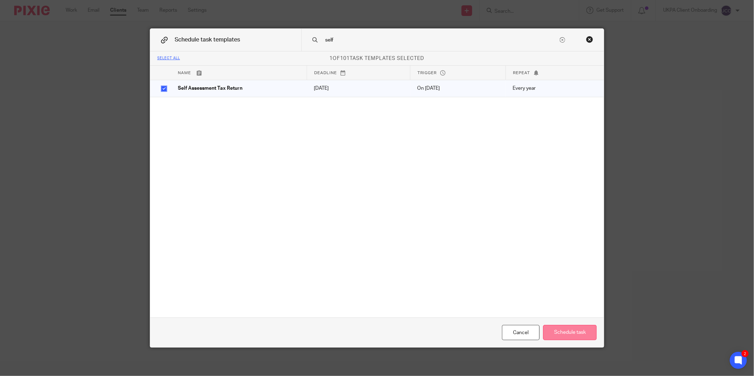
click at [566, 329] on button "Schedule task" at bounding box center [570, 332] width 54 height 15
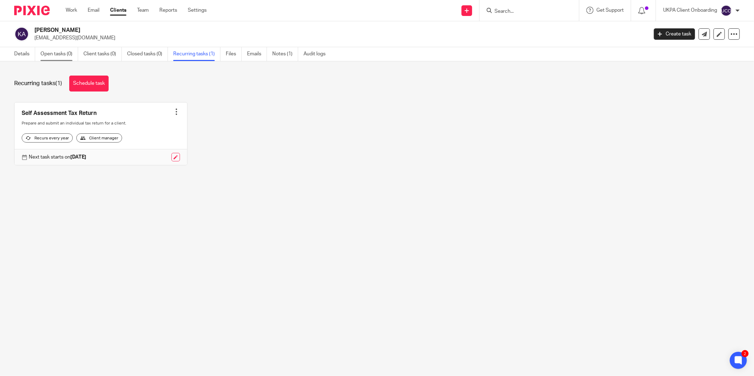
click at [60, 56] on link "Open tasks (0)" at bounding box center [59, 54] width 38 height 14
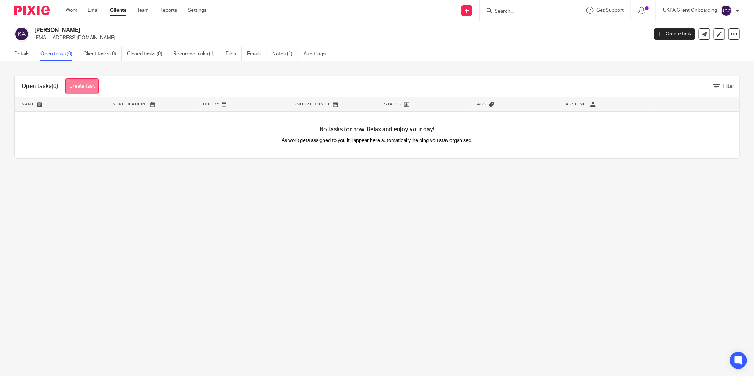
click at [93, 85] on link "Create task" at bounding box center [81, 86] width 33 height 16
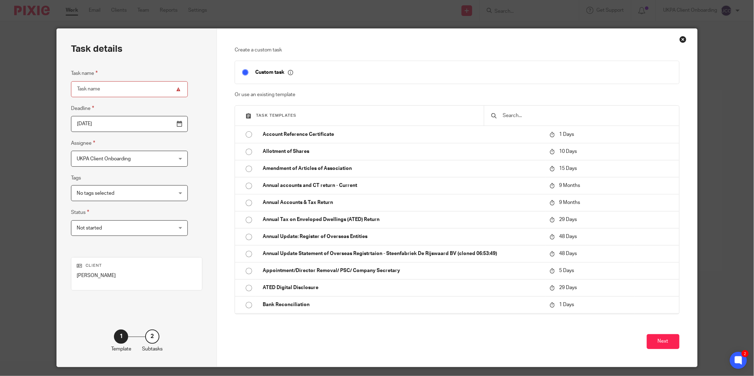
click at [508, 114] on input "text" at bounding box center [587, 116] width 170 height 8
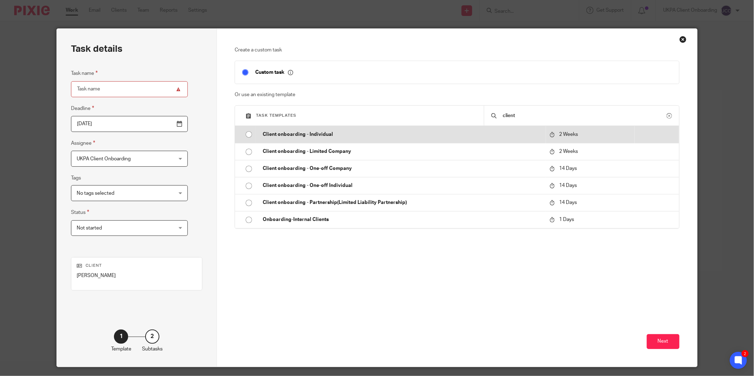
type input "client"
click at [502, 136] on p "Client onboarding - Individual" at bounding box center [402, 134] width 279 height 7
type input "2025-09-29"
type input "Client onboarding - Individual"
checkbox input "false"
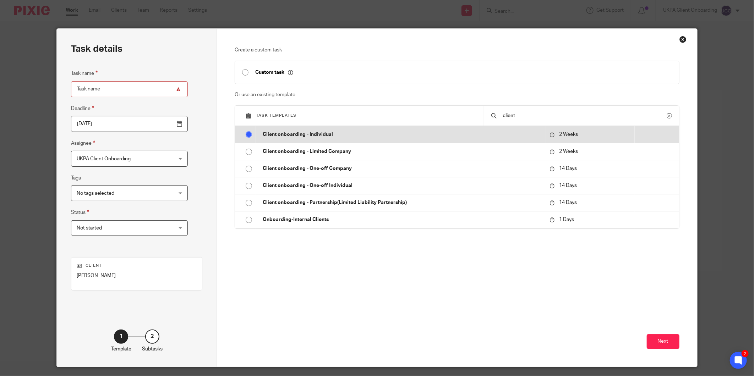
radio input "true"
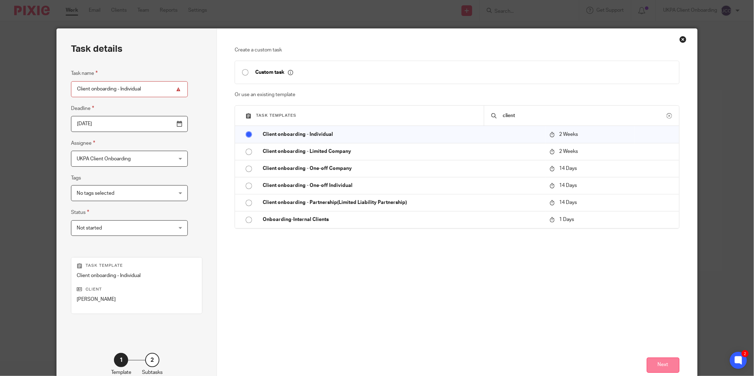
click at [651, 358] on button "Next" at bounding box center [662, 365] width 33 height 15
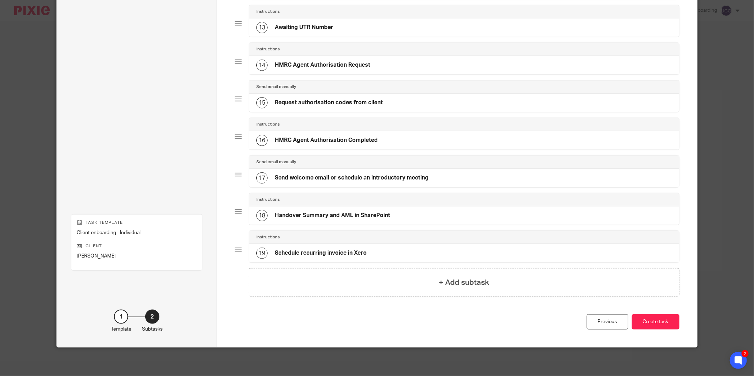
scroll to position [514, 0]
click at [651, 318] on button "Create task" at bounding box center [656, 321] width 48 height 15
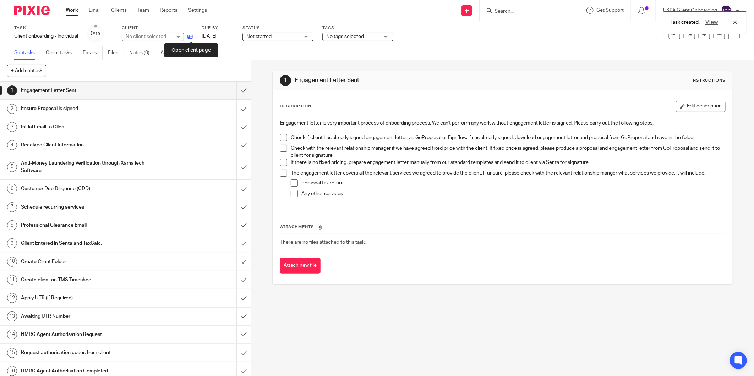
click at [191, 35] on icon at bounding box center [189, 36] width 5 height 5
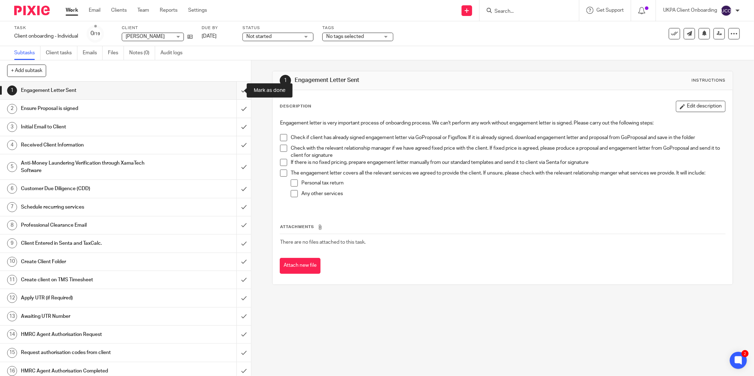
click at [235, 86] on input "submit" at bounding box center [125, 91] width 251 height 18
click at [237, 108] on input "submit" at bounding box center [125, 109] width 251 height 18
click at [236, 125] on input "submit" at bounding box center [125, 127] width 251 height 18
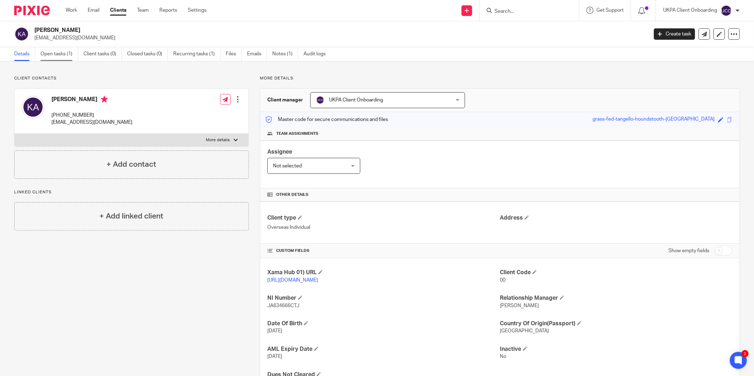
click at [51, 57] on link "Open tasks (1)" at bounding box center [59, 54] width 38 height 14
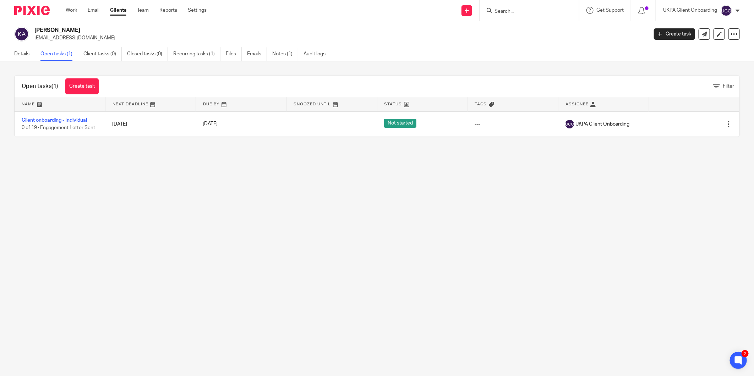
click at [516, 10] on input "Search" at bounding box center [526, 12] width 64 height 6
type input "pak"
click at [81, 84] on link "Create task" at bounding box center [81, 86] width 33 height 16
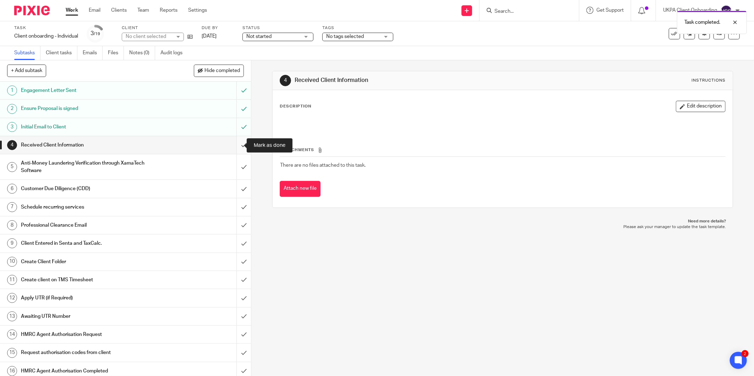
click at [237, 146] on input "submit" at bounding box center [125, 145] width 251 height 18
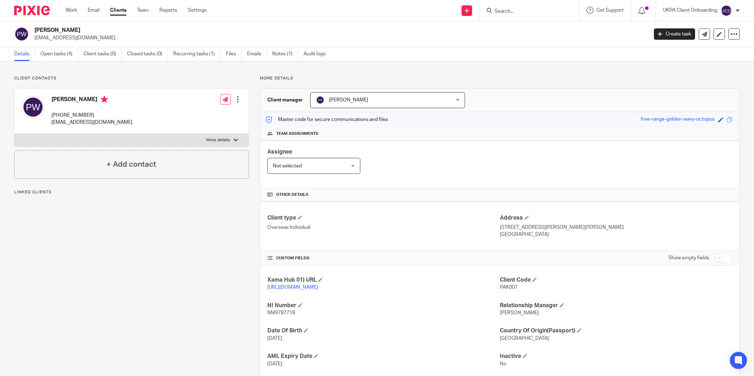
click at [279, 61] on div "Client contacts [PERSON_NAME] [PHONE_NUMBER] [EMAIL_ADDRESS][DOMAIN_NAME] Edit …" at bounding box center [377, 239] width 754 height 357
click at [280, 57] on link "Notes (1)" at bounding box center [285, 54] width 26 height 14
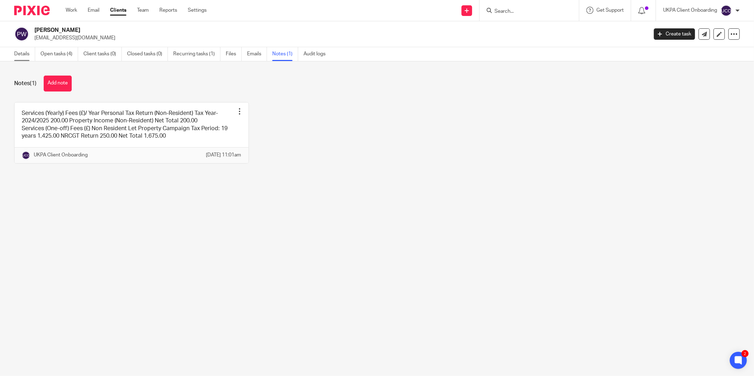
click at [29, 51] on link "Details" at bounding box center [24, 54] width 21 height 14
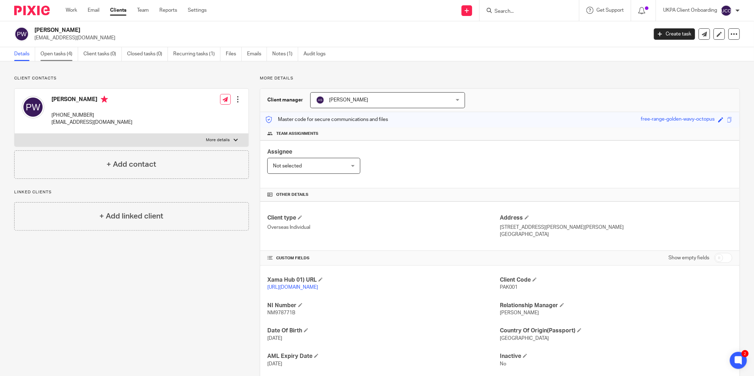
click at [54, 61] on link "Open tasks (4)" at bounding box center [59, 54] width 38 height 14
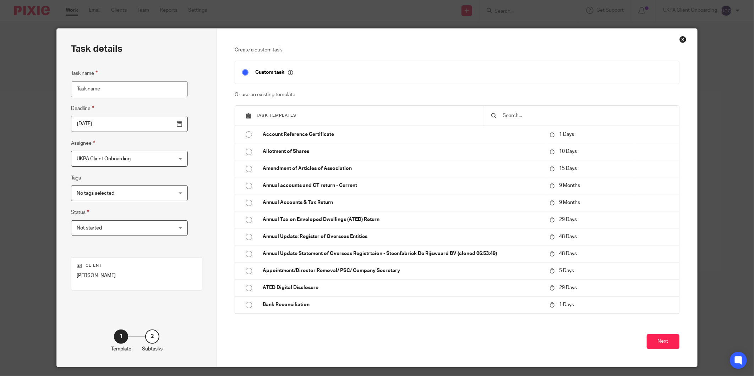
click at [502, 116] on input "text" at bounding box center [587, 116] width 170 height 8
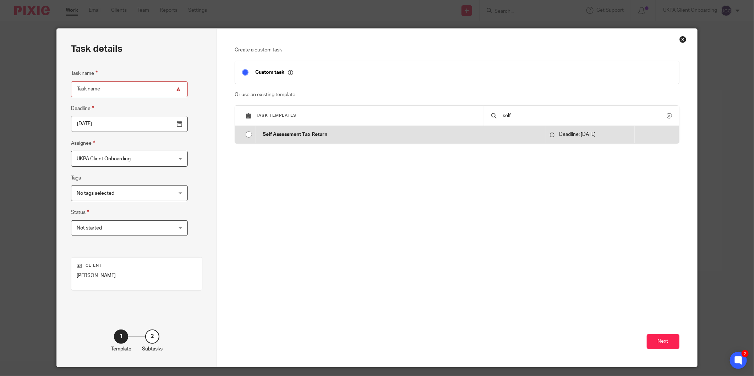
type input "self"
click at [343, 143] on td "Self Assessment Tax Return" at bounding box center [400, 134] width 290 height 17
type input "2026-01-31"
type input "Self Assessment Tax Return"
checkbox input "false"
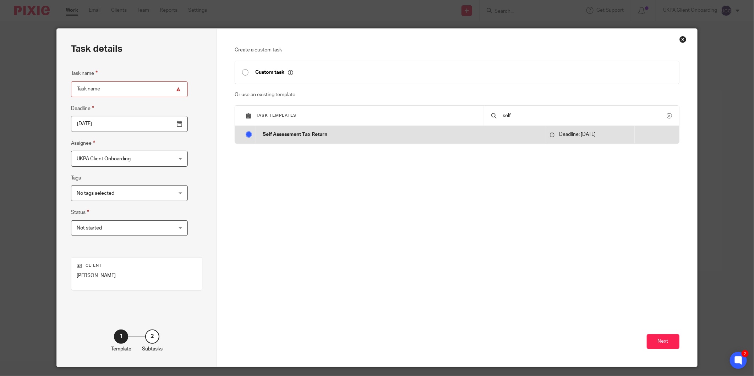
radio input "true"
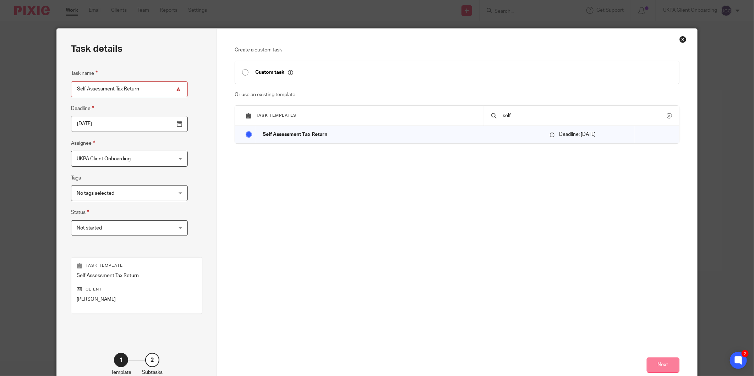
drag, startPoint x: 666, startPoint y: 375, endPoint x: 664, endPoint y: 370, distance: 4.6
click at [666, 373] on div "Next" at bounding box center [457, 322] width 445 height 136
click at [662, 367] on button "Next" at bounding box center [662, 365] width 33 height 15
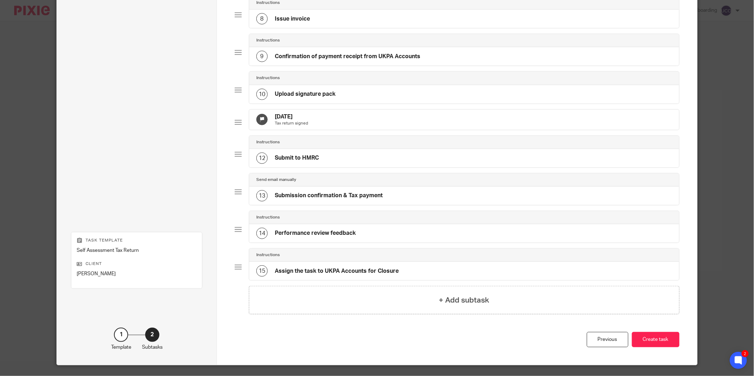
scroll to position [346, 0]
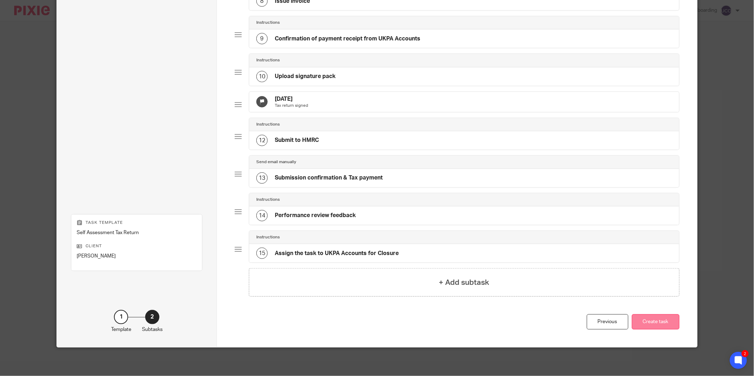
click at [649, 319] on button "Create task" at bounding box center [656, 321] width 48 height 15
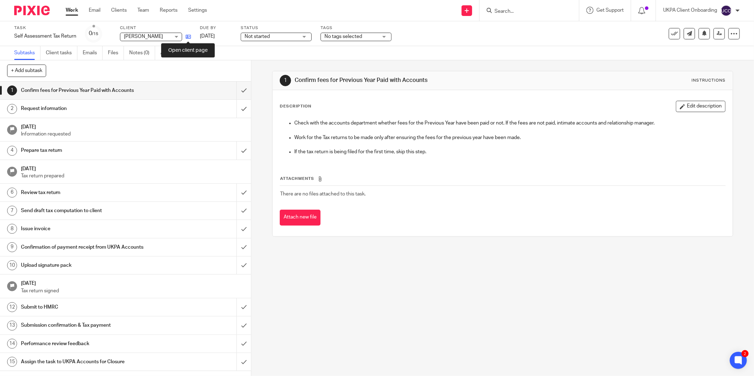
click at [191, 37] on icon at bounding box center [188, 36] width 5 height 5
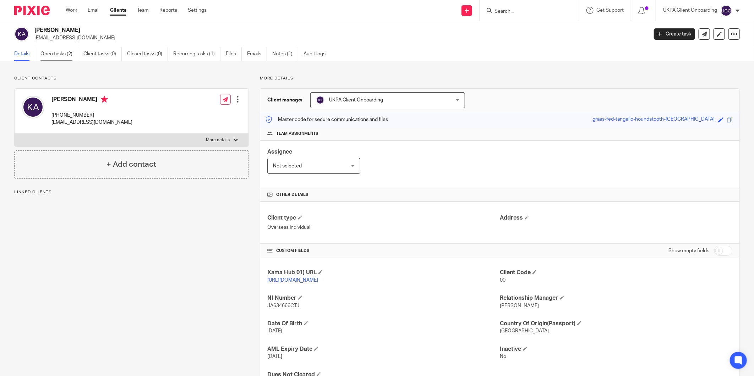
click at [57, 58] on link "Open tasks (2)" at bounding box center [59, 54] width 38 height 14
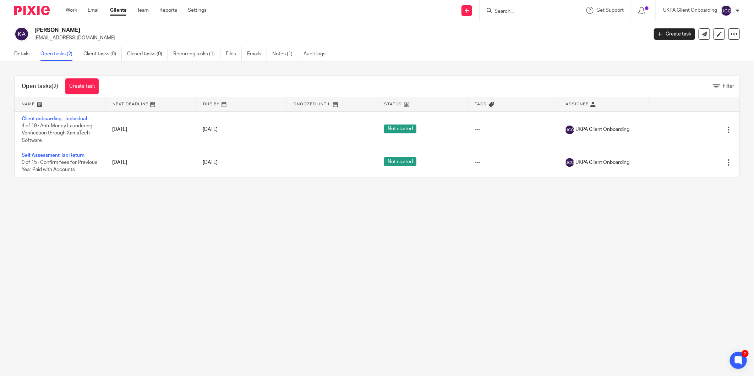
click at [44, 31] on h2 "[PERSON_NAME]" at bounding box center [277, 30] width 487 height 7
copy div "[PERSON_NAME]"
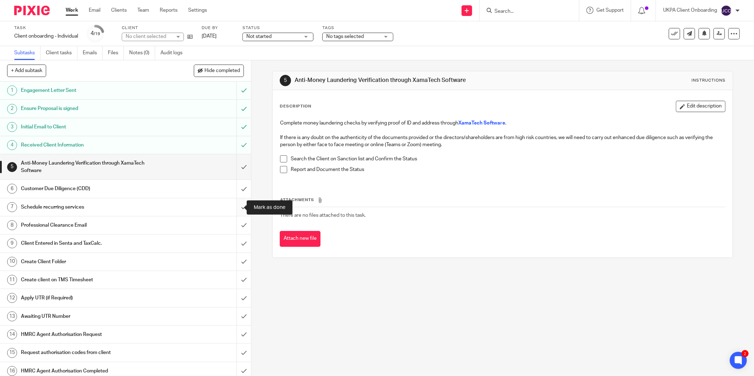
click at [238, 205] on input "submit" at bounding box center [125, 207] width 251 height 18
click at [56, 231] on h1 "Professional Clearance Email" at bounding box center [90, 225] width 139 height 11
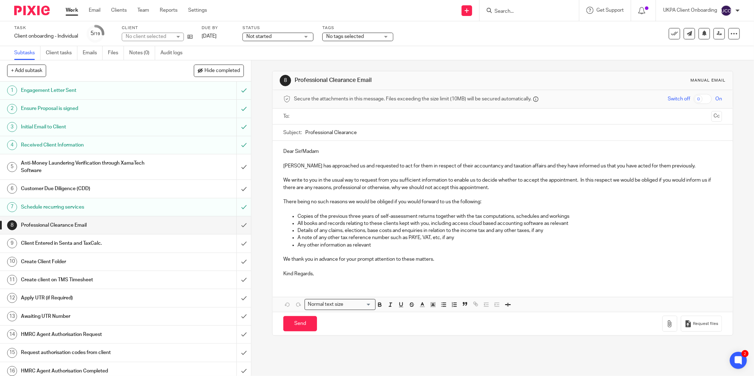
click at [338, 138] on input "Professional Clearance" at bounding box center [513, 133] width 417 height 16
click at [338, 133] on input "Professional Clearance" at bounding box center [513, 133] width 417 height 16
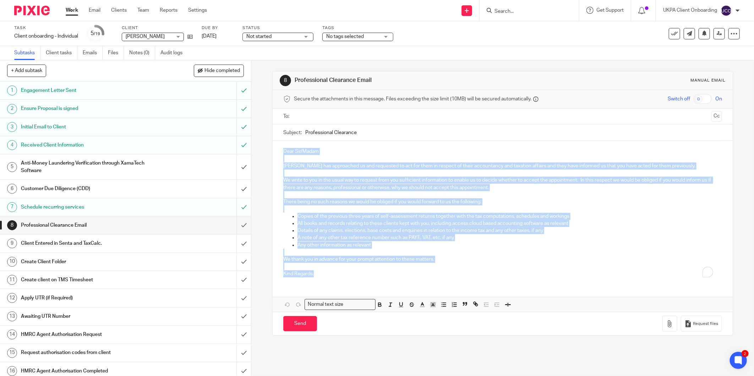
drag, startPoint x: 304, startPoint y: 237, endPoint x: 323, endPoint y: 222, distance: 23.6
click at [338, 271] on div "Dear Sir/Madam Kerim Alp has approached us and requested to act for them in res…" at bounding box center [502, 212] width 460 height 142
